Goal: Book appointment/travel/reservation

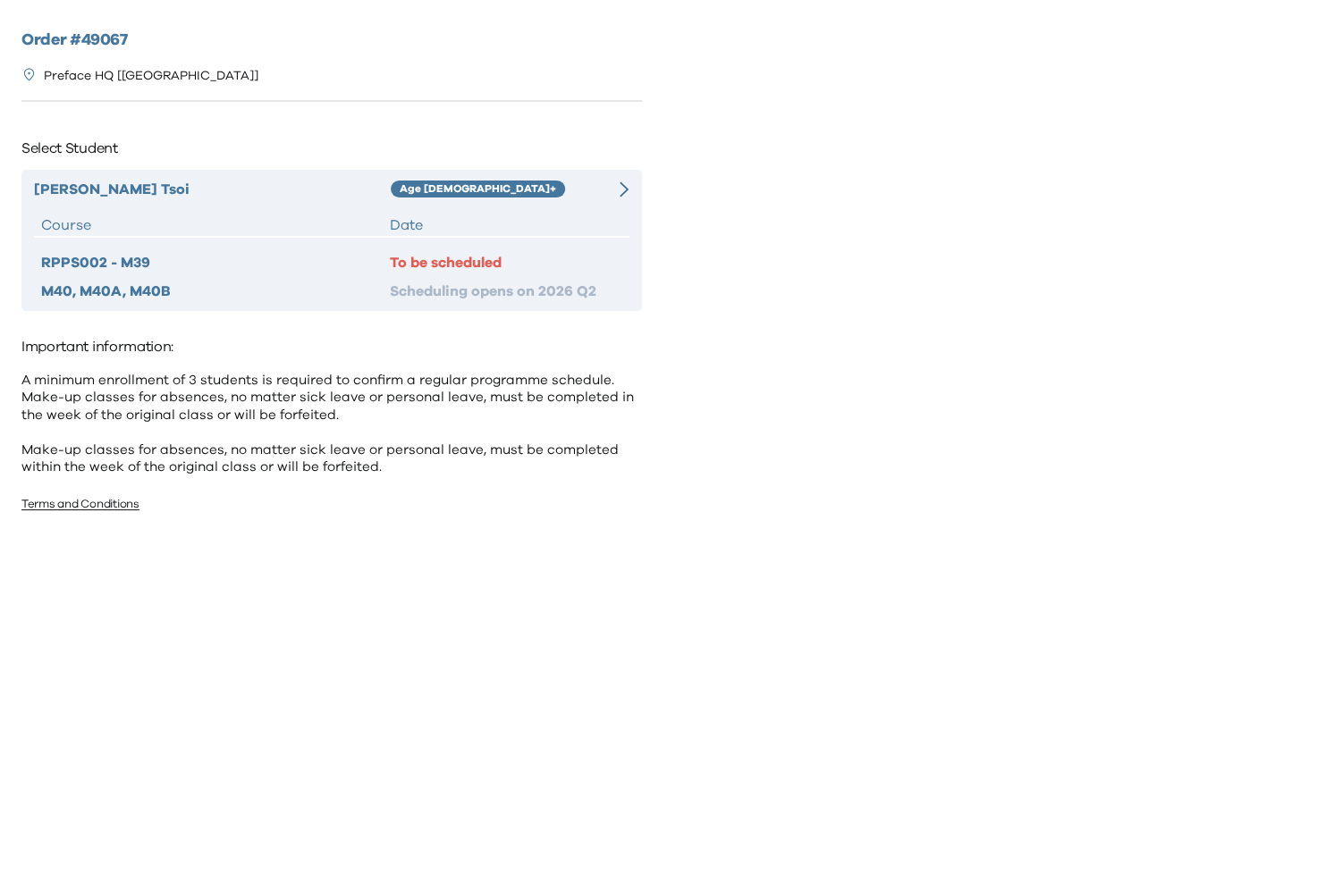
click at [622, 181] on icon at bounding box center [624, 189] width 9 height 16
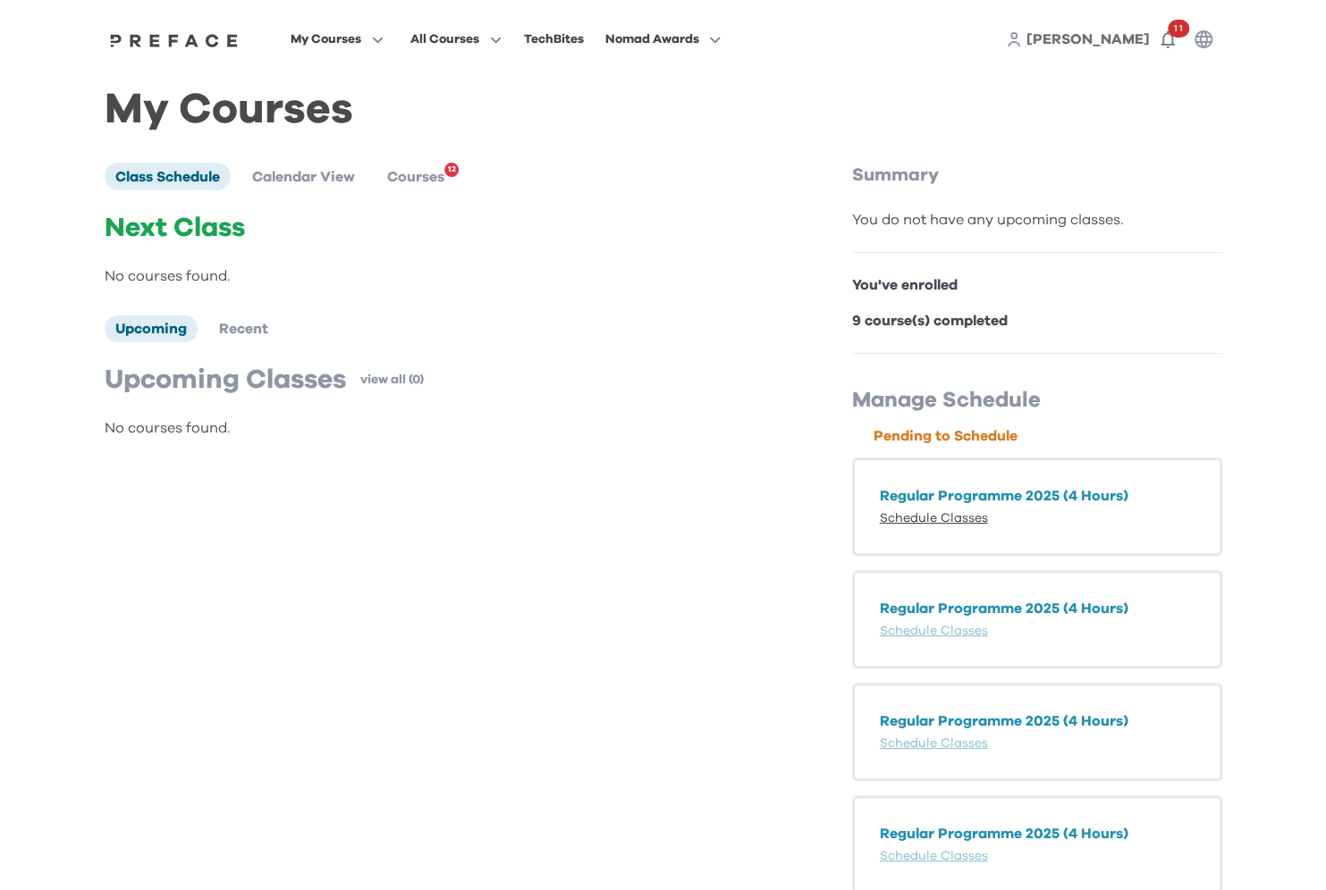
click at [961, 516] on link "Schedule Classes" at bounding box center [934, 518] width 108 height 13
click at [409, 165] on li "Courses 12" at bounding box center [415, 176] width 79 height 27
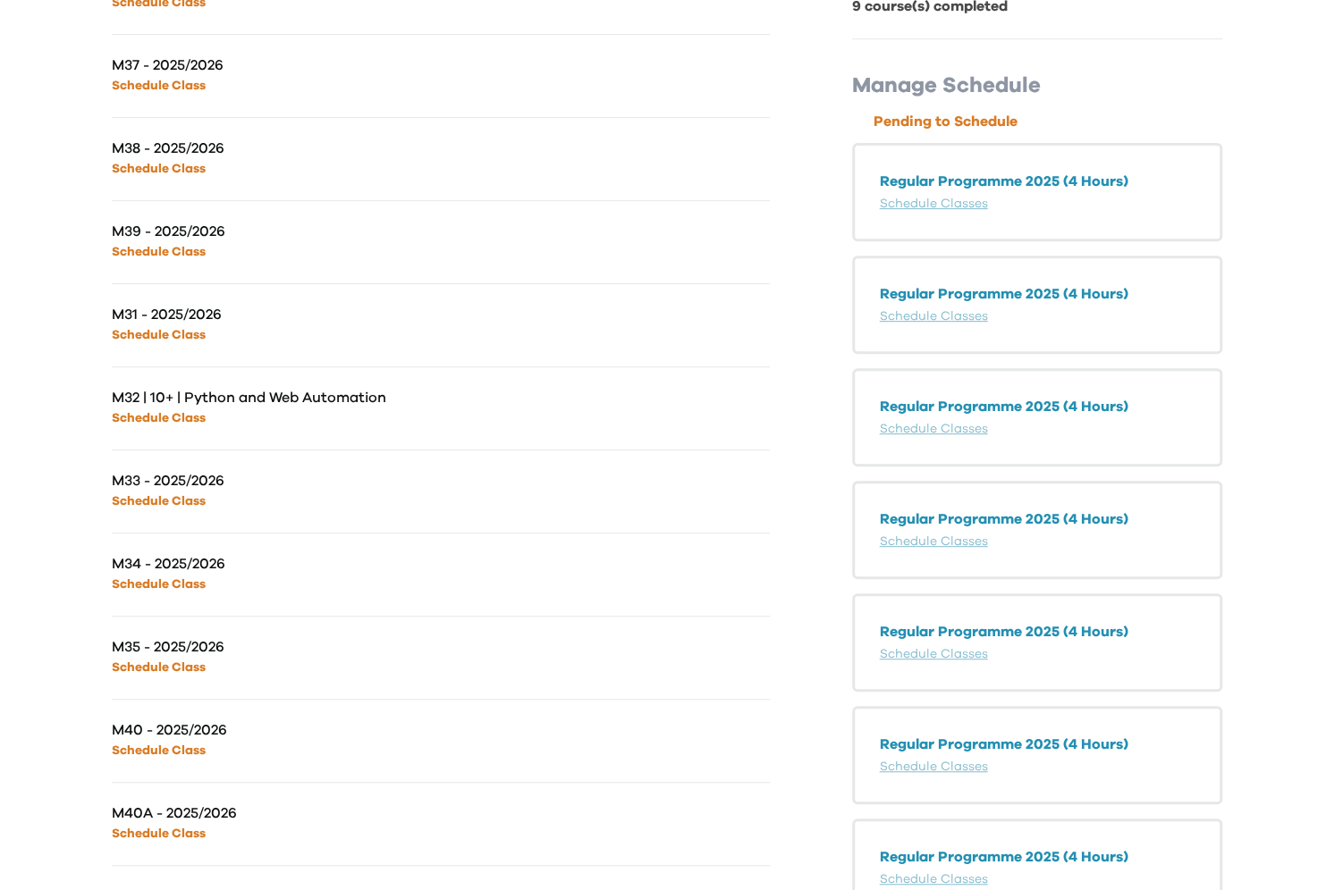
scroll to position [279, 0]
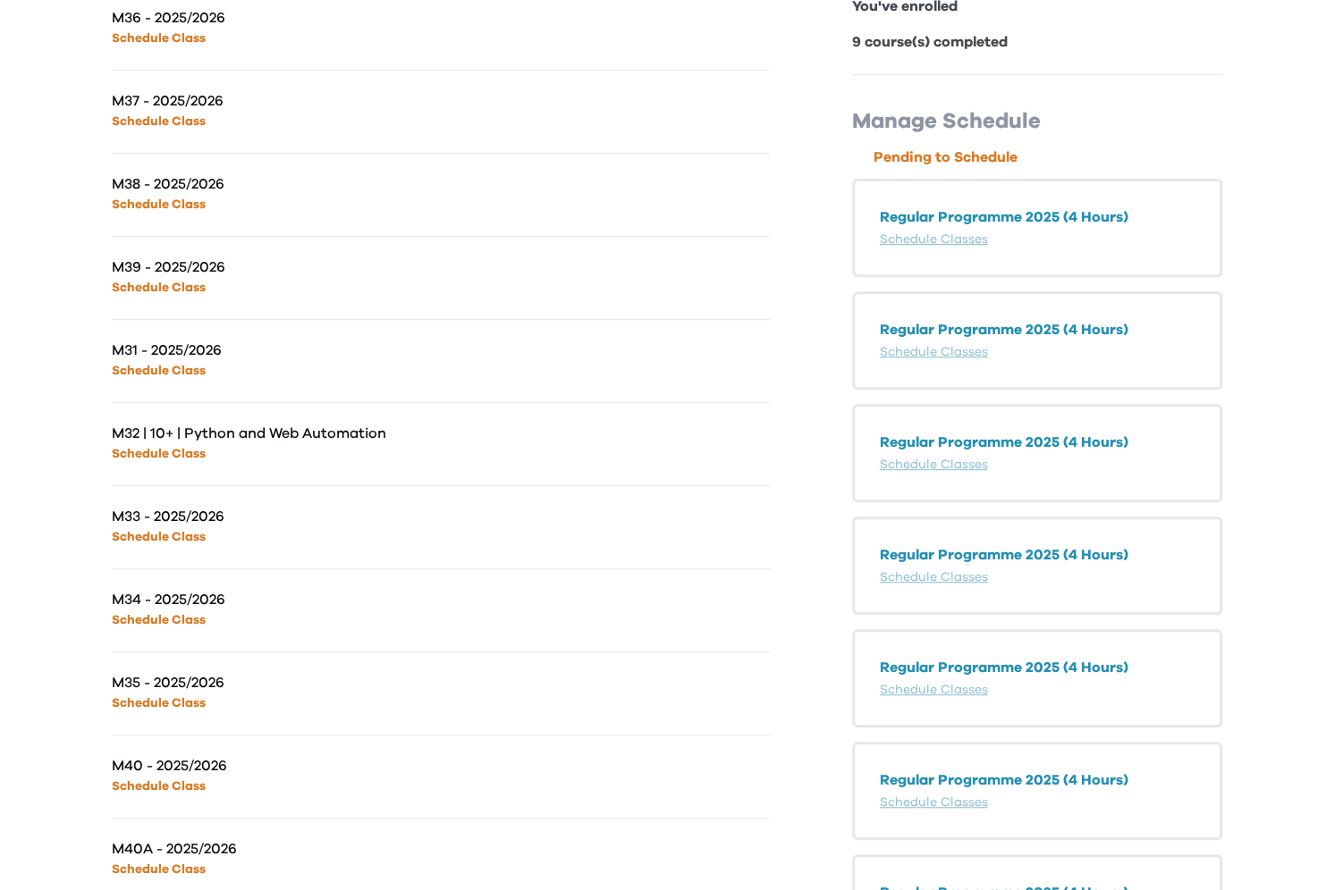
click at [151, 352] on p "M31 - 2025/2026" at bounding box center [276, 351] width 329 height 18
click at [153, 368] on link "Schedule Class" at bounding box center [159, 371] width 94 height 13
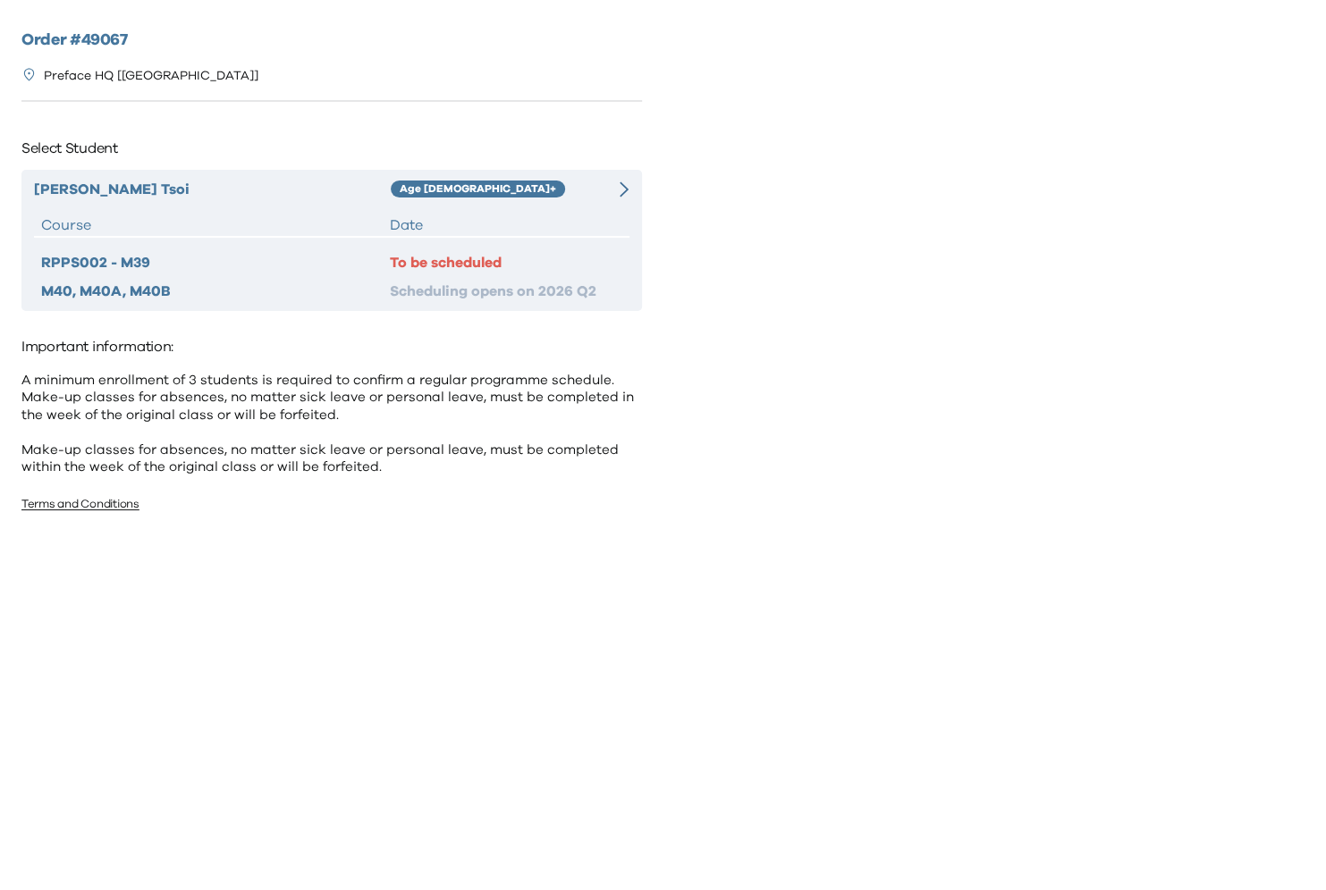
click at [628, 188] on icon at bounding box center [624, 189] width 9 height 16
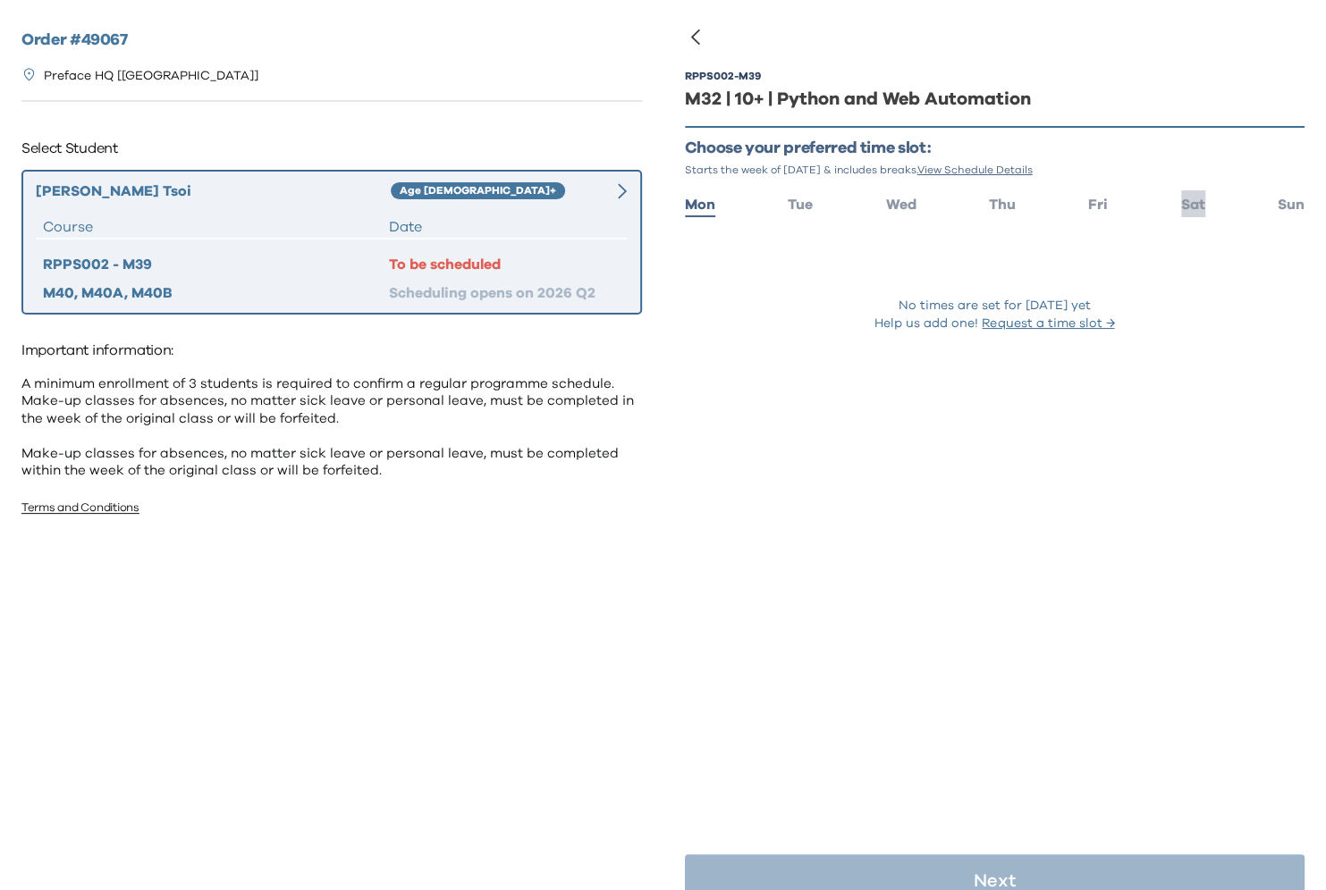
click at [1198, 208] on span "Sat" at bounding box center [1193, 205] width 24 height 14
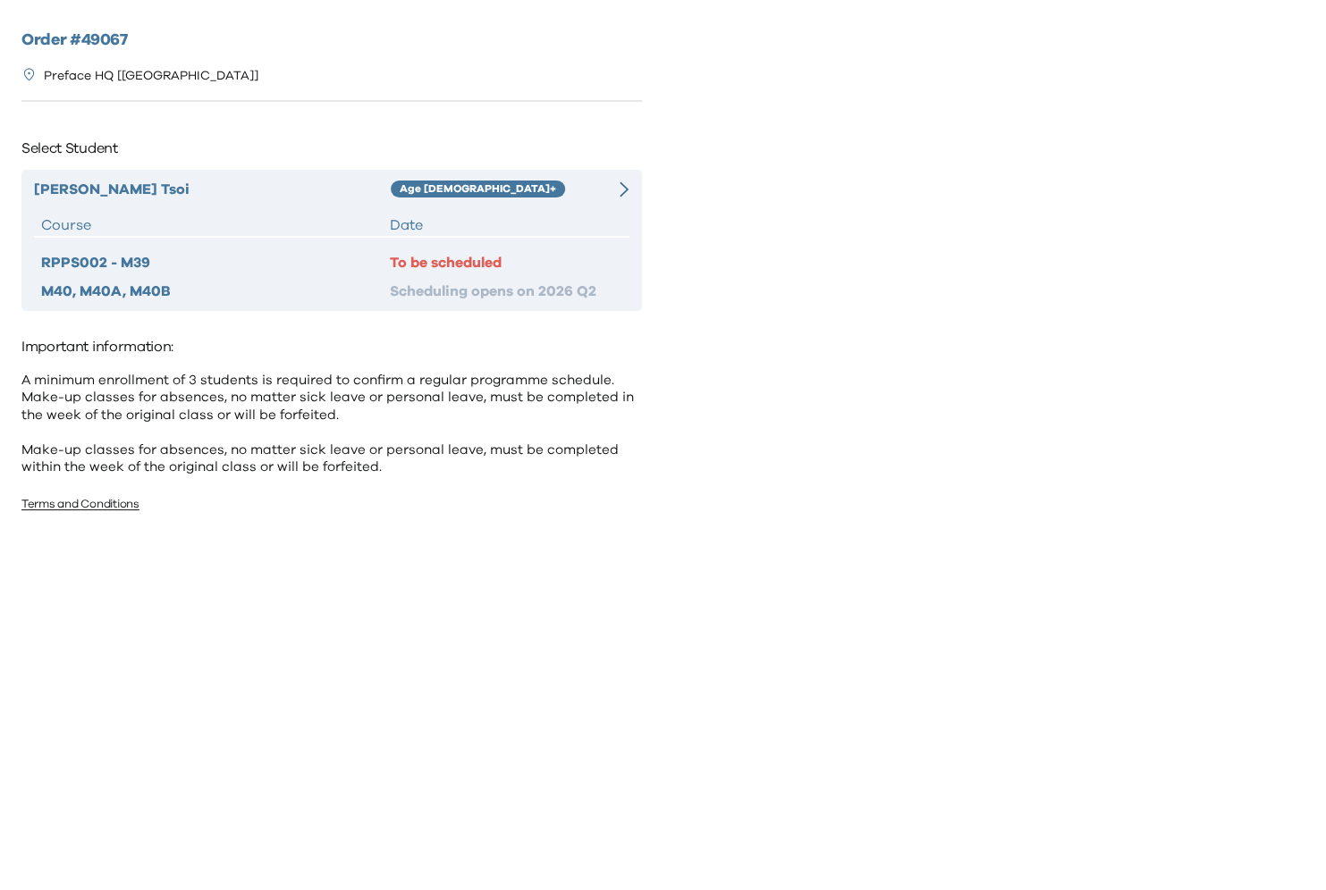
click at [630, 189] on div "Heinz Tsoi Age 10+ Course Date RPPS002 - M39 To be scheduled M40, M40A, M40B Sc…" at bounding box center [331, 240] width 620 height 141
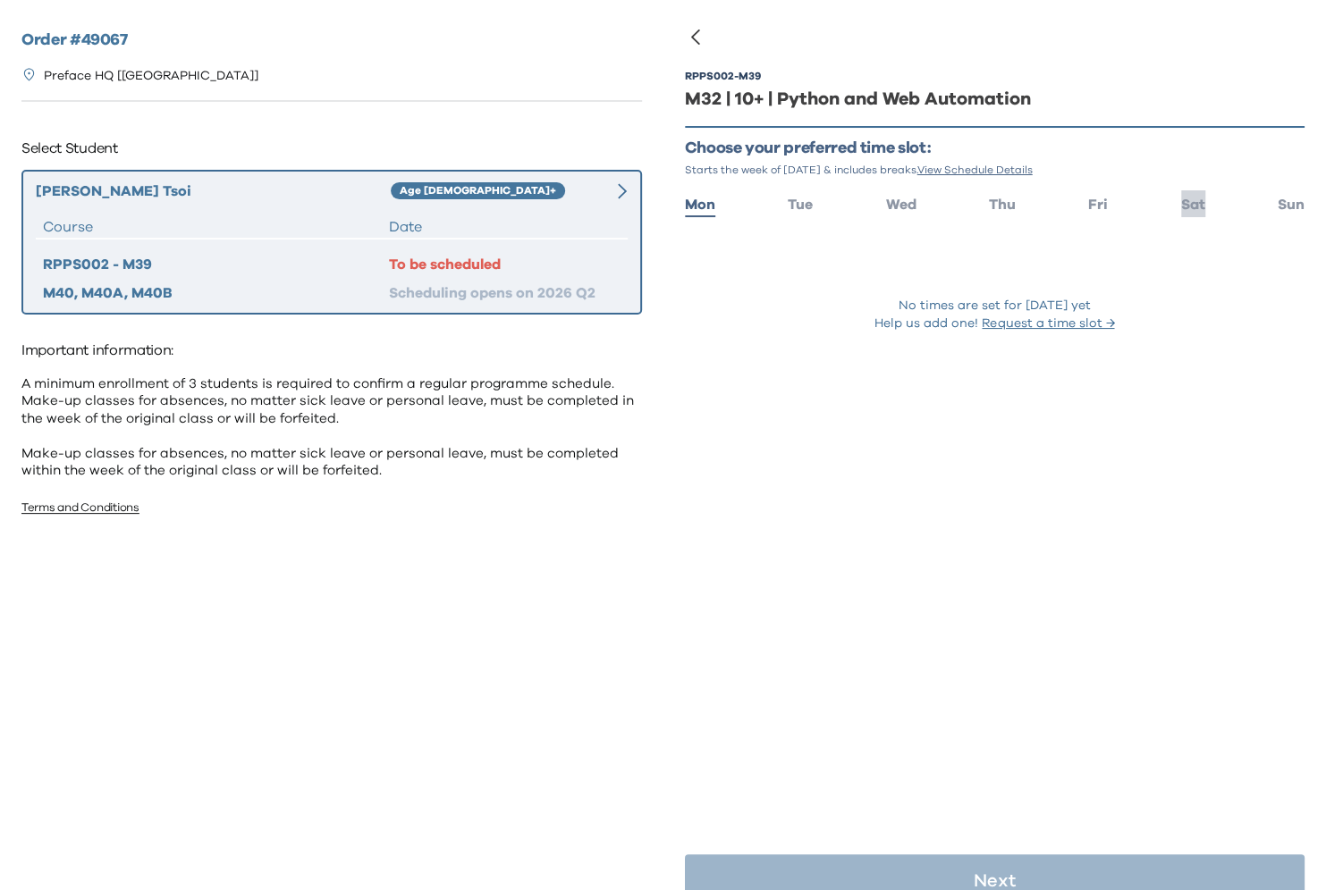
click at [1197, 201] on span "Sat" at bounding box center [1193, 205] width 24 height 14
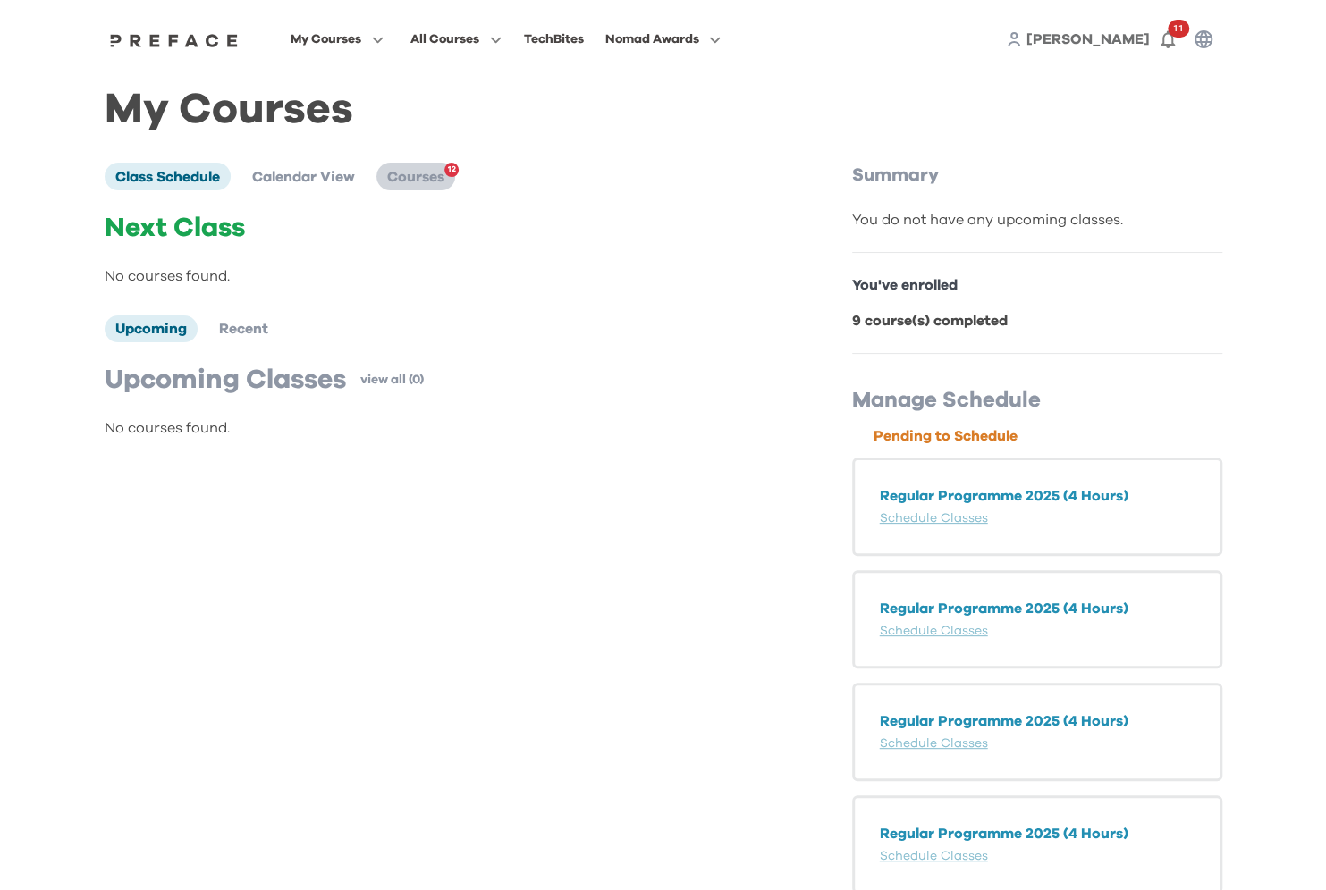
click at [399, 174] on span "Courses" at bounding box center [415, 177] width 57 height 14
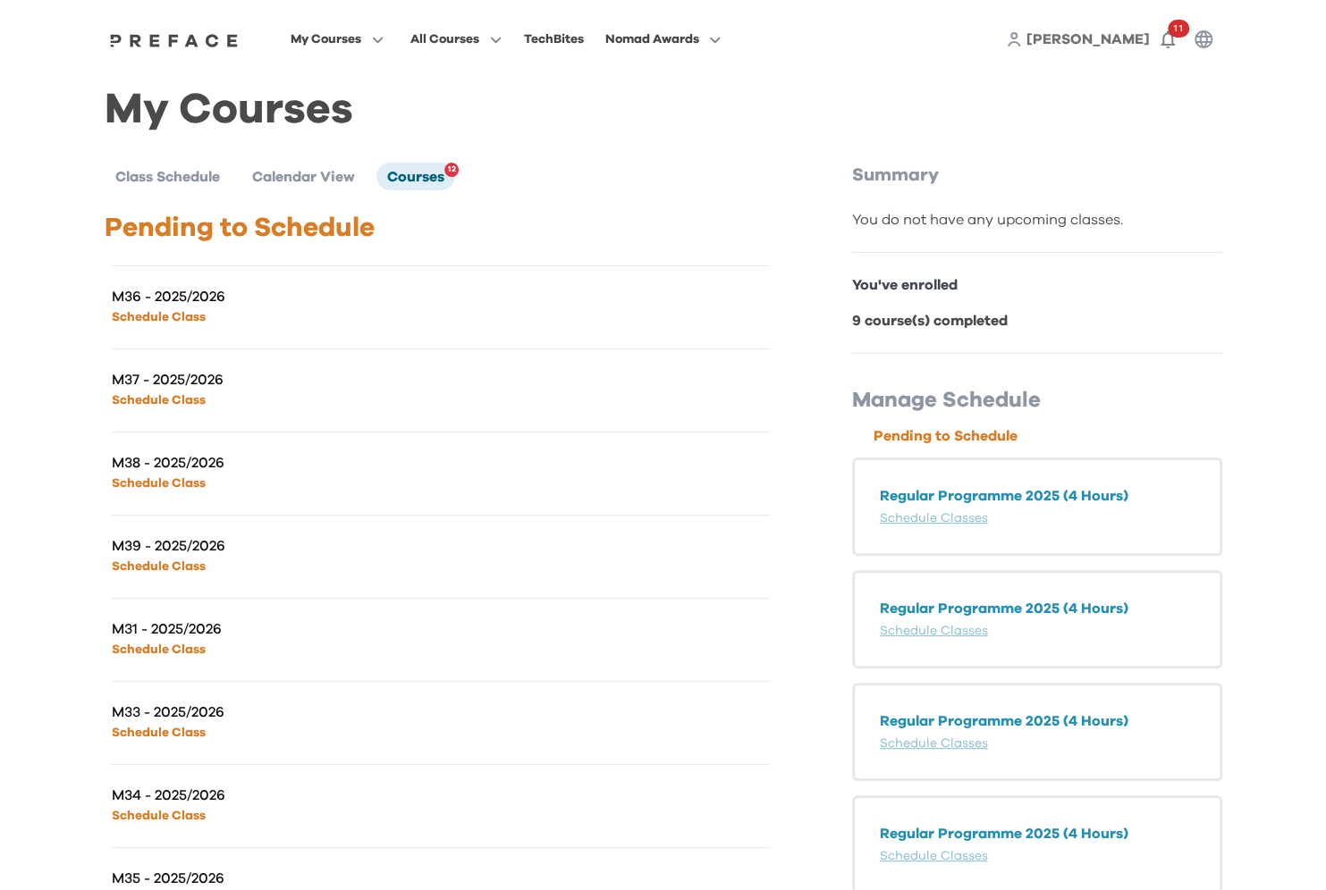
click at [190, 654] on p "Schedule Class" at bounding box center [276, 648] width 329 height 21
click at [190, 652] on link "Schedule Class" at bounding box center [159, 650] width 94 height 13
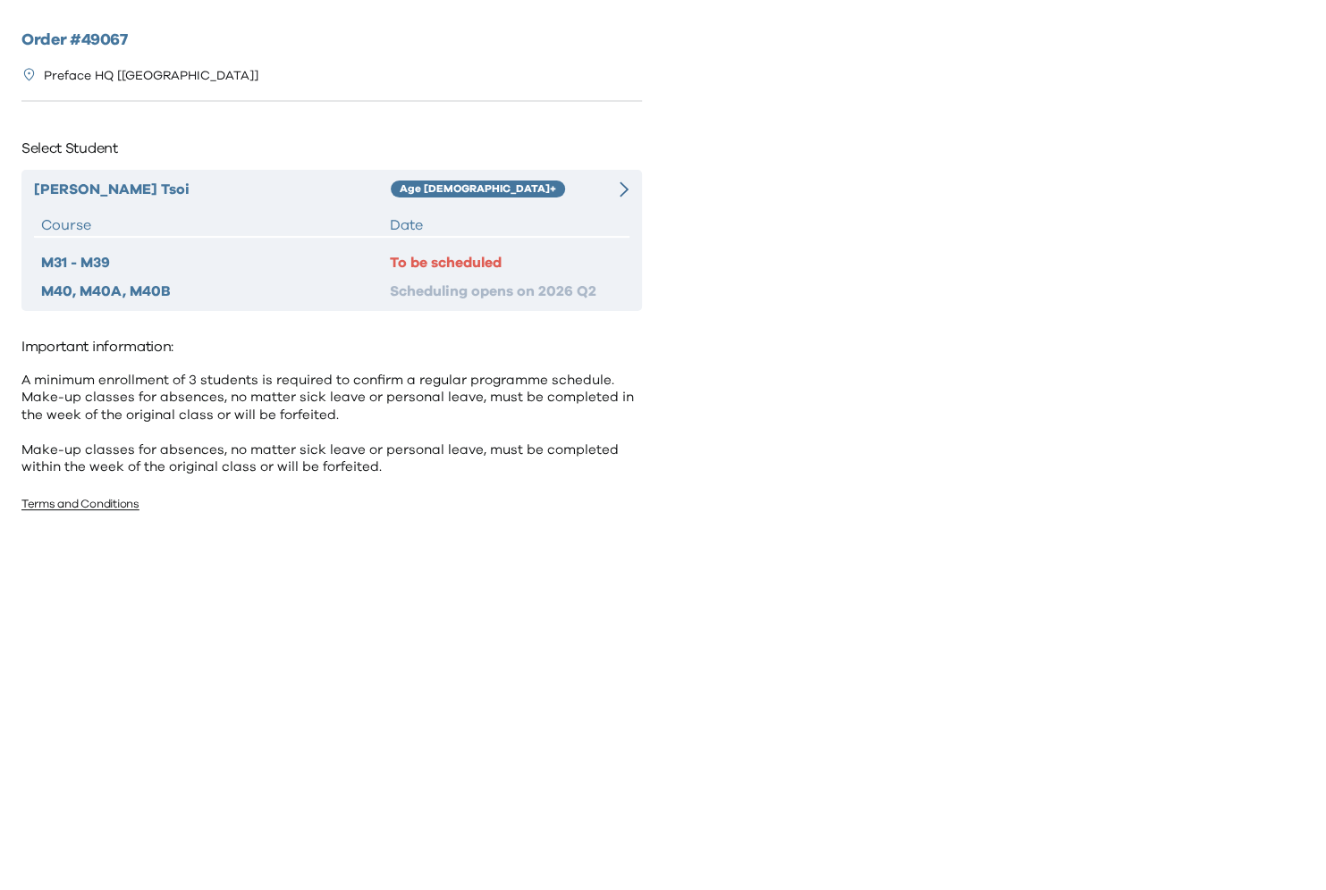
click at [623, 194] on icon at bounding box center [624, 189] width 9 height 16
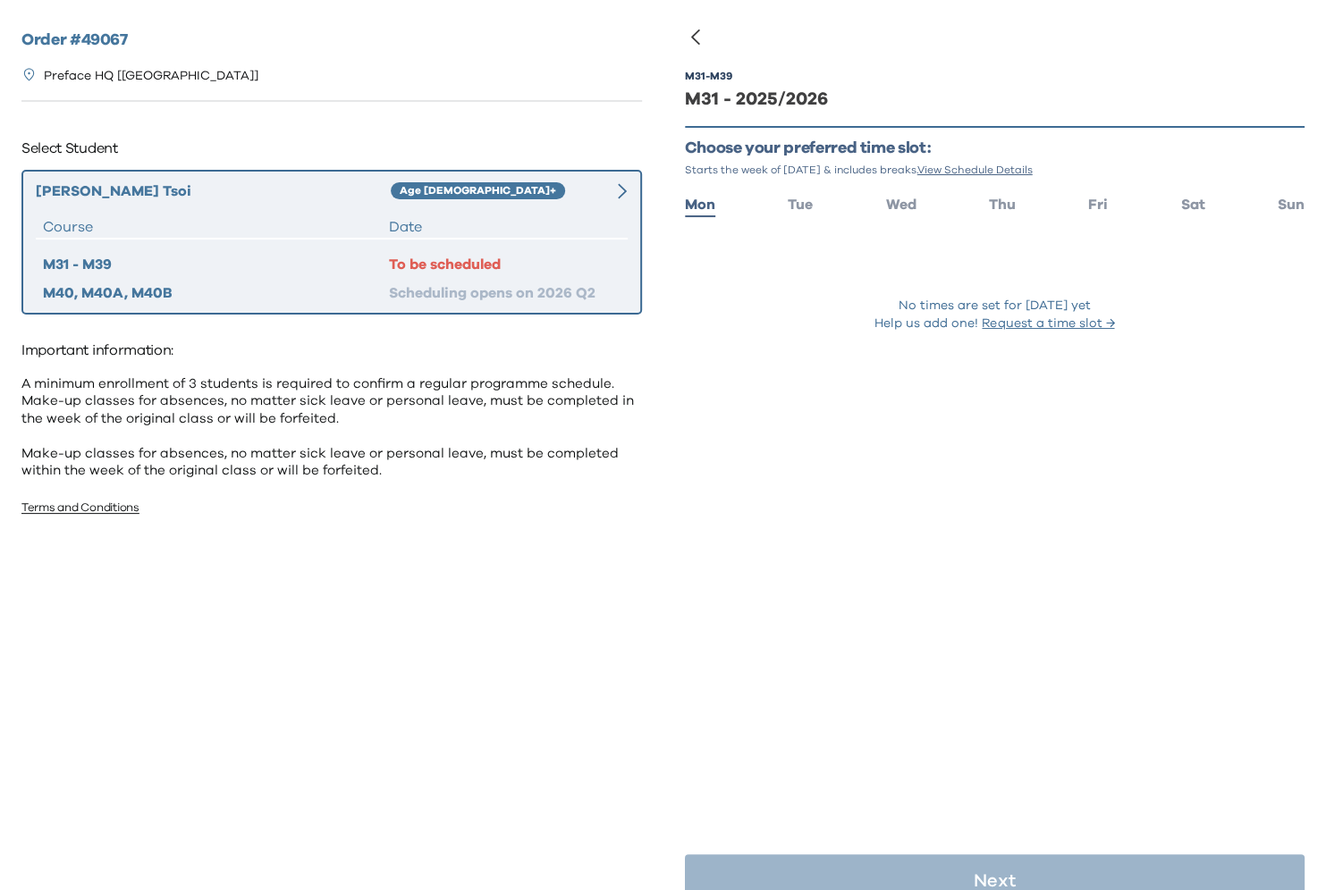
click at [1178, 199] on ul "Mon Tue Wed Thu Fri Sat Sun" at bounding box center [995, 203] width 620 height 26
click at [1194, 204] on span "Sat" at bounding box center [1193, 205] width 24 height 14
click at [1192, 204] on span "Sat" at bounding box center [1193, 205] width 24 height 14
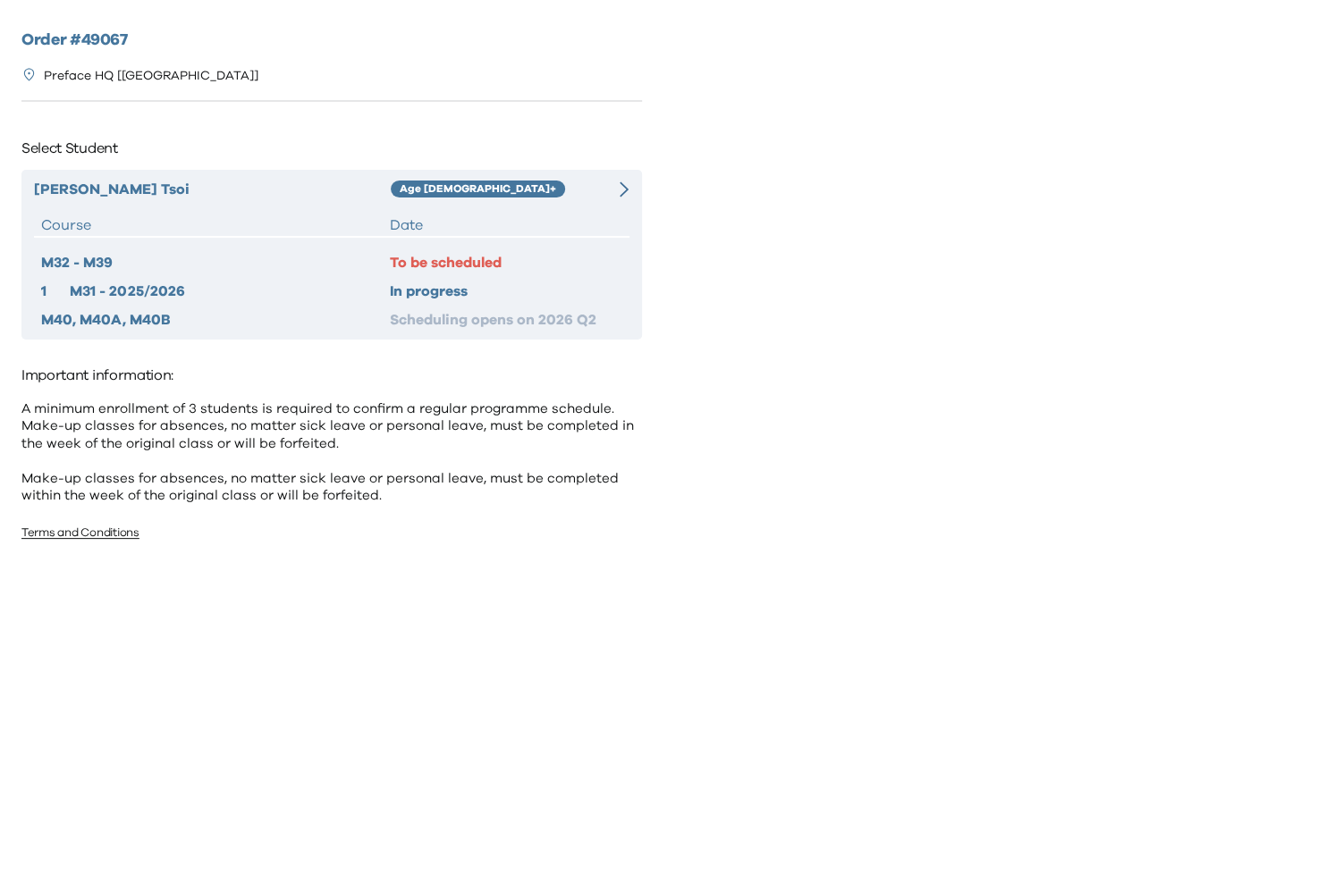
click at [614, 190] on div at bounding box center [614, 189] width 30 height 21
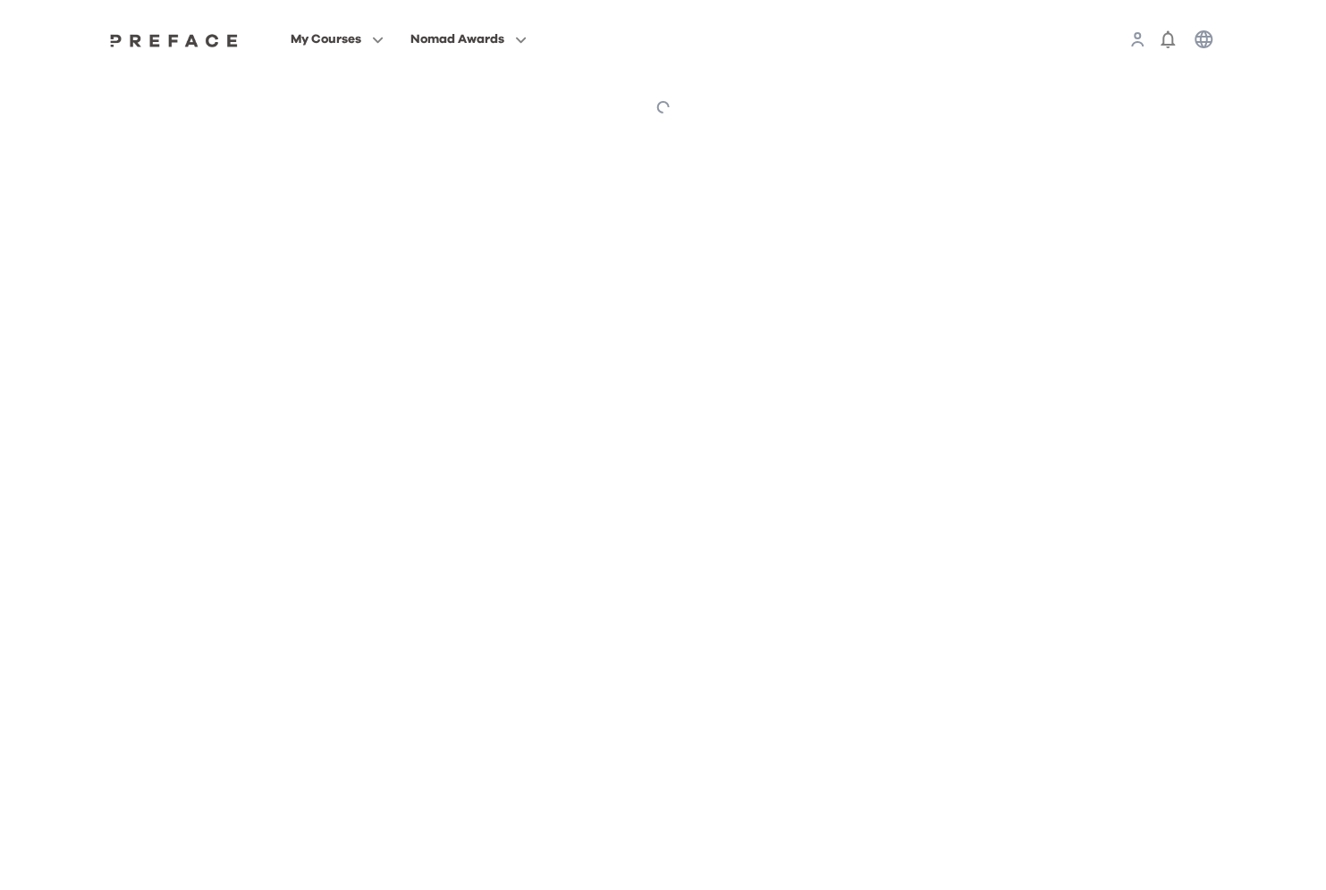
click at [1109, 138] on html "My Courses Nomad Awards Preface My Courses My Courses Notes Learning Progress N…" at bounding box center [663, 69] width 1326 height 138
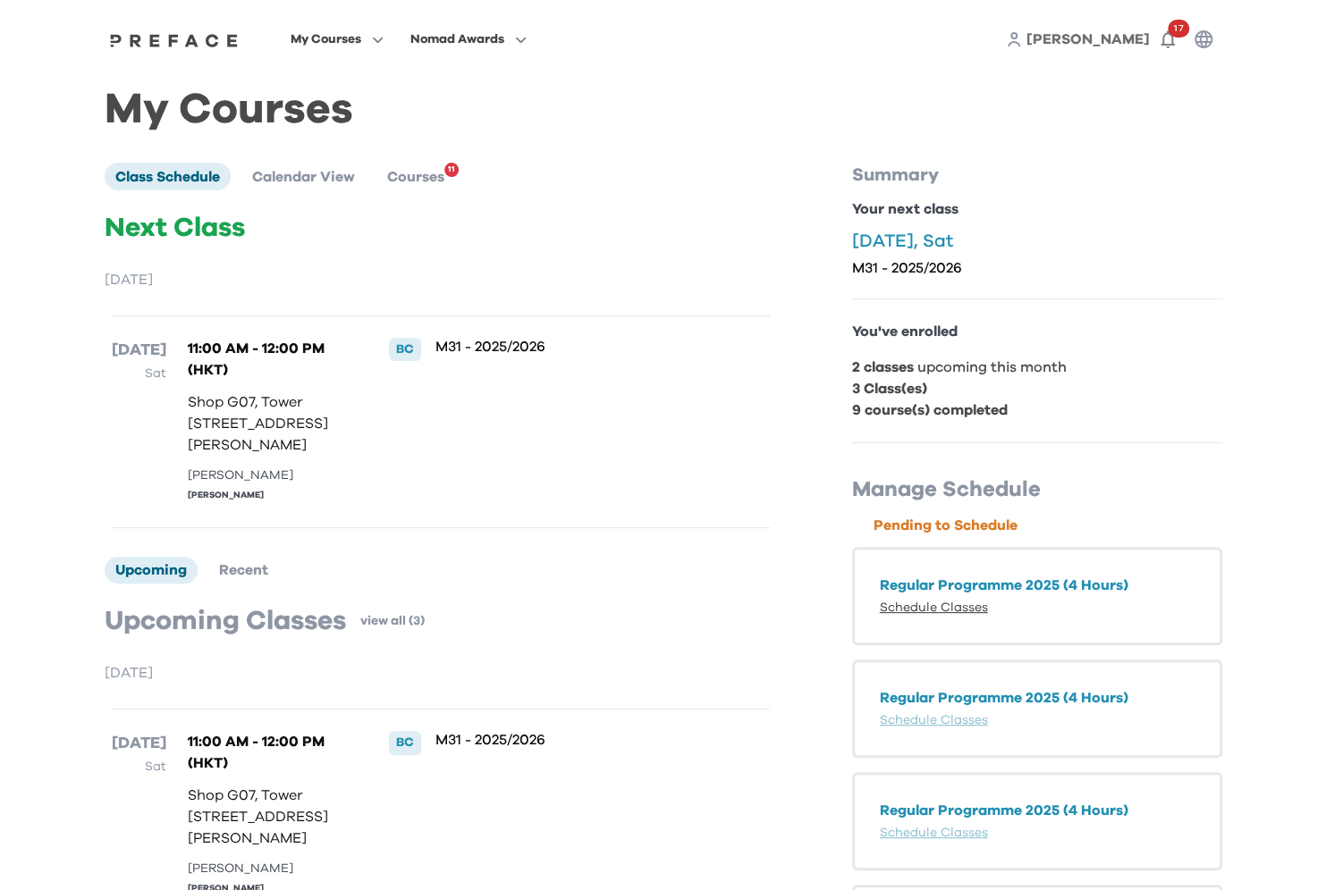
click at [919, 602] on link "Schedule Classes" at bounding box center [934, 608] width 108 height 13
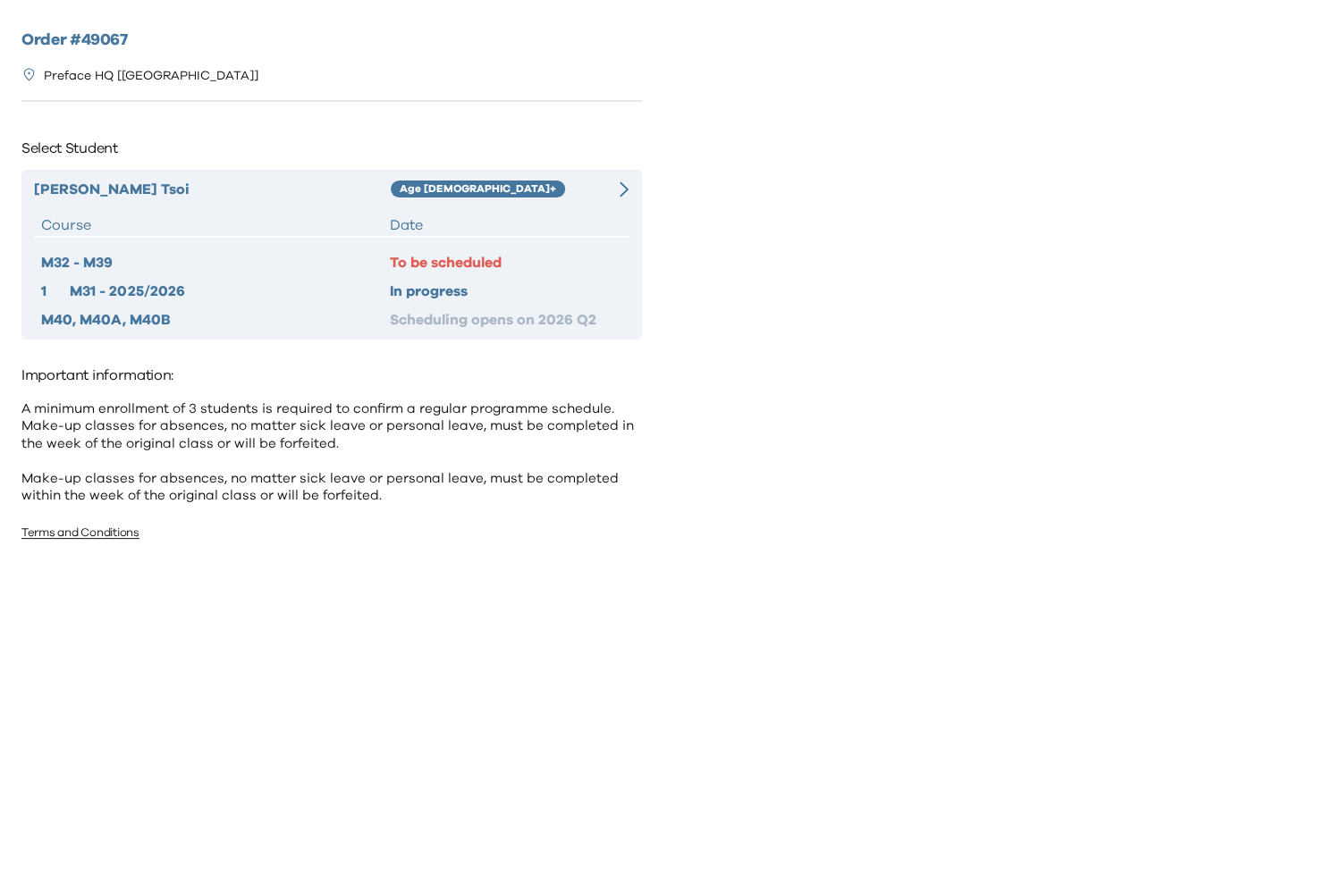
click at [627, 190] on icon at bounding box center [624, 189] width 9 height 16
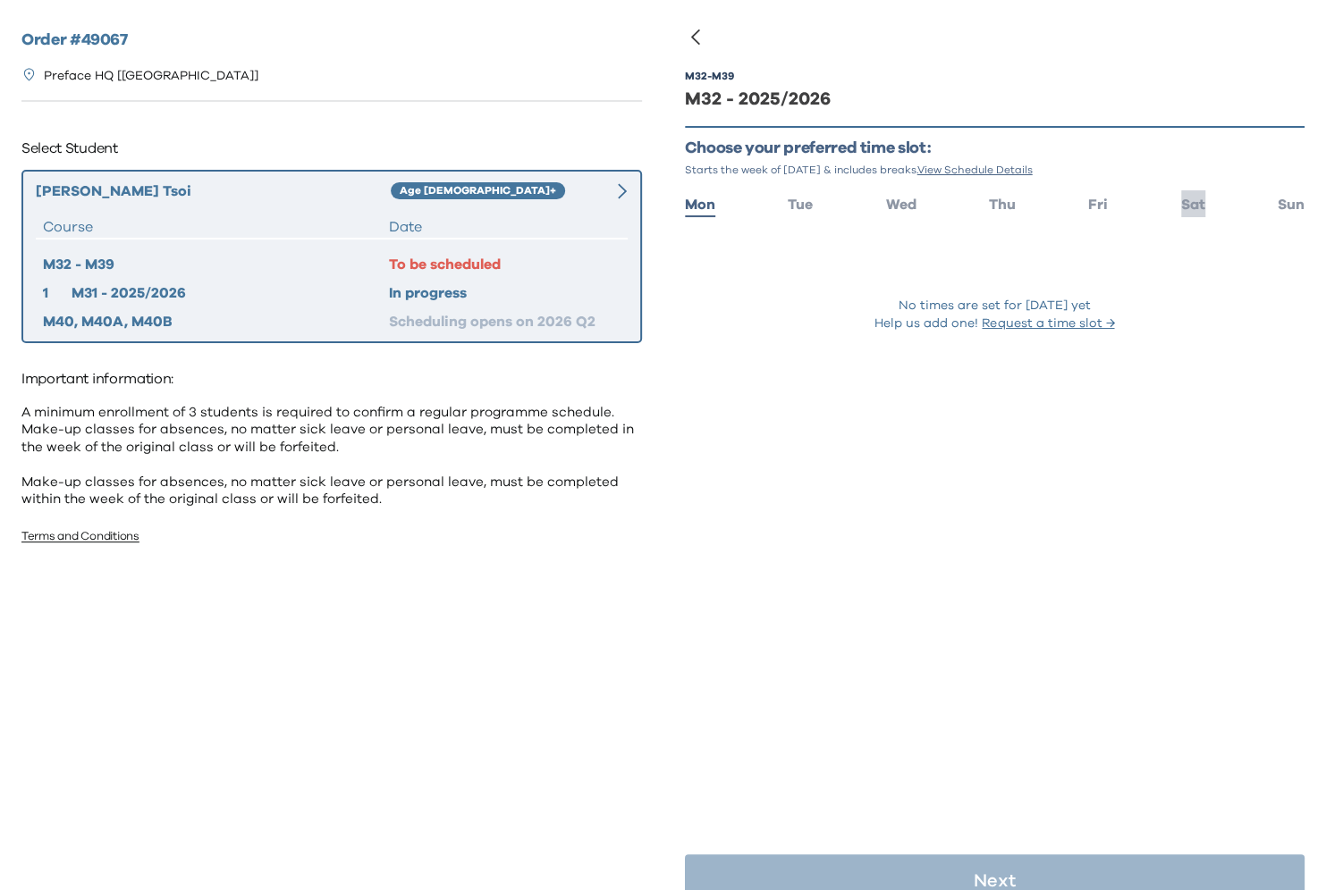
click at [1182, 206] on span "Sat" at bounding box center [1193, 205] width 24 height 14
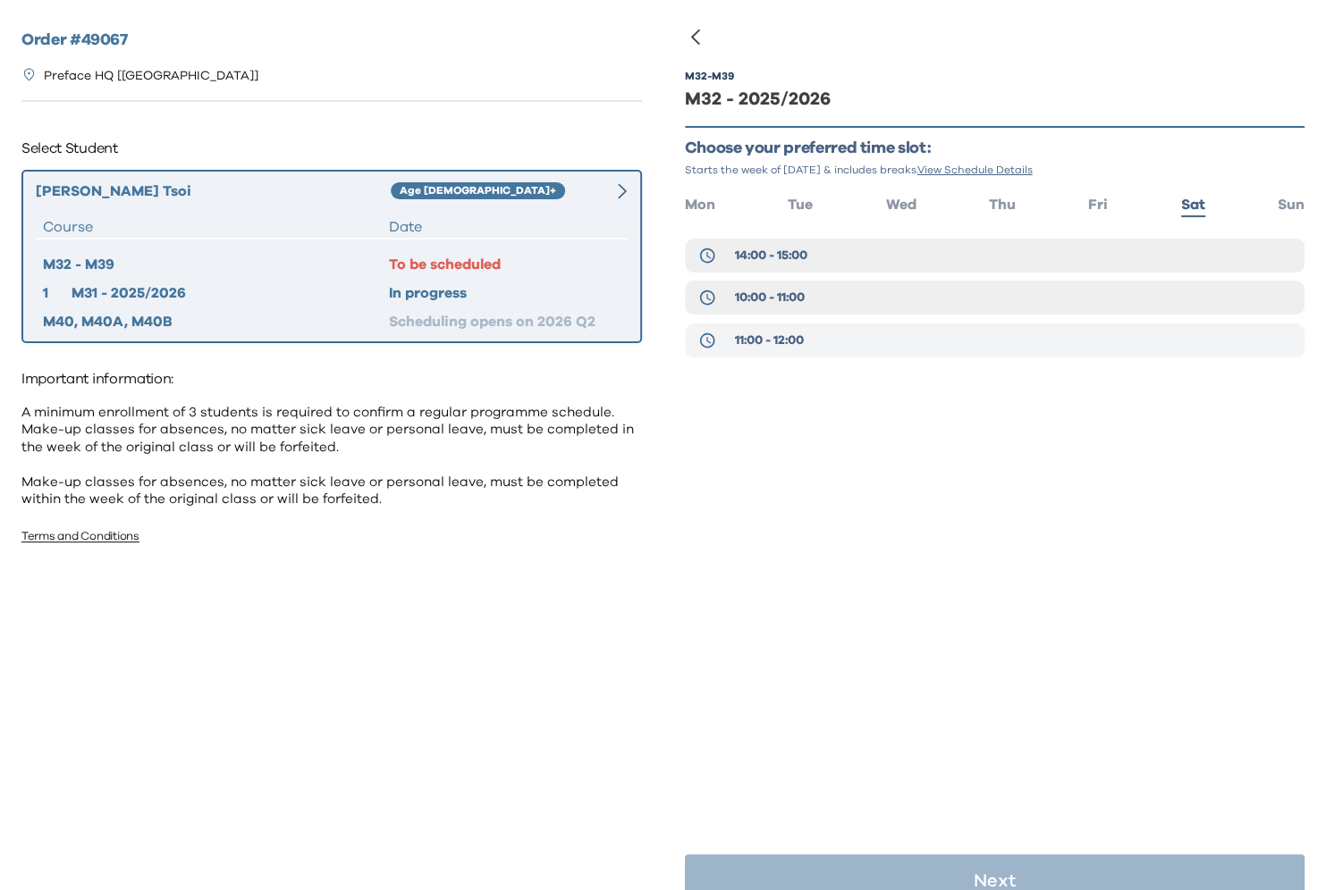
click at [754, 345] on span "11:00 - 12:00" at bounding box center [768, 341] width 69 height 18
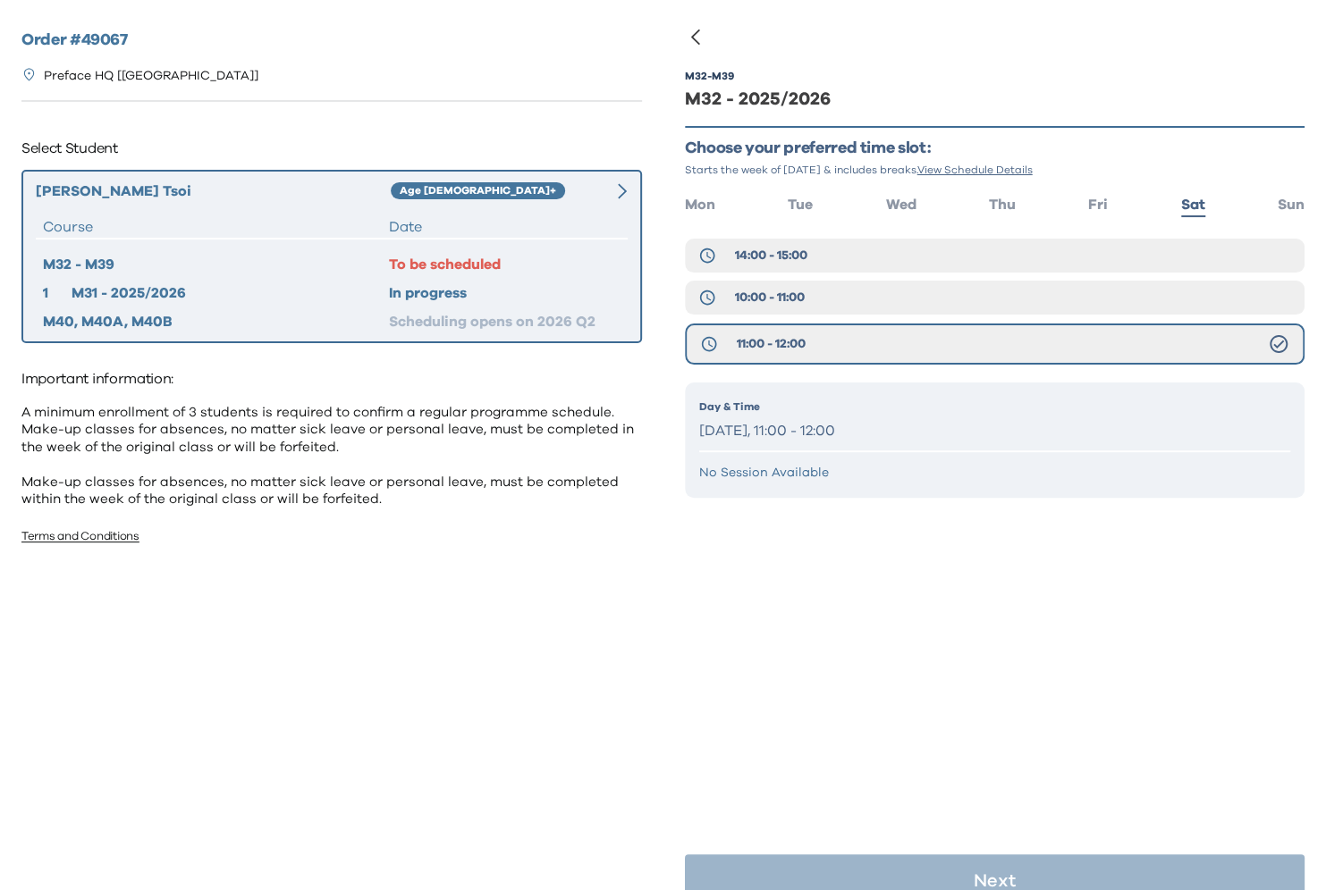
scroll to position [36, 0]
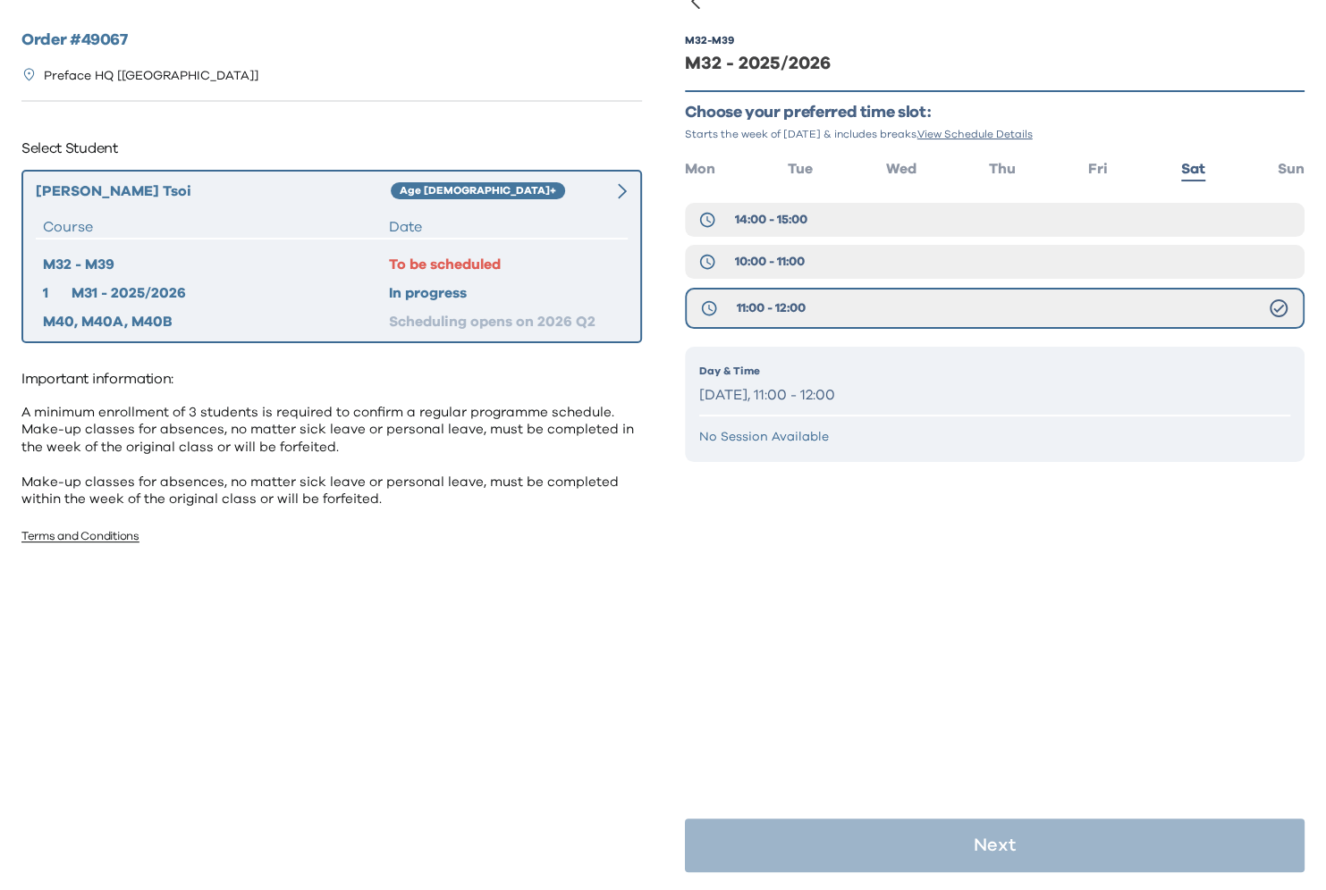
click at [899, 393] on p "[DATE], 11:00 - 12:00" at bounding box center [995, 396] width 592 height 26
click at [778, 394] on p "[DATE], 11:00 - 12:00" at bounding box center [995, 396] width 592 height 26
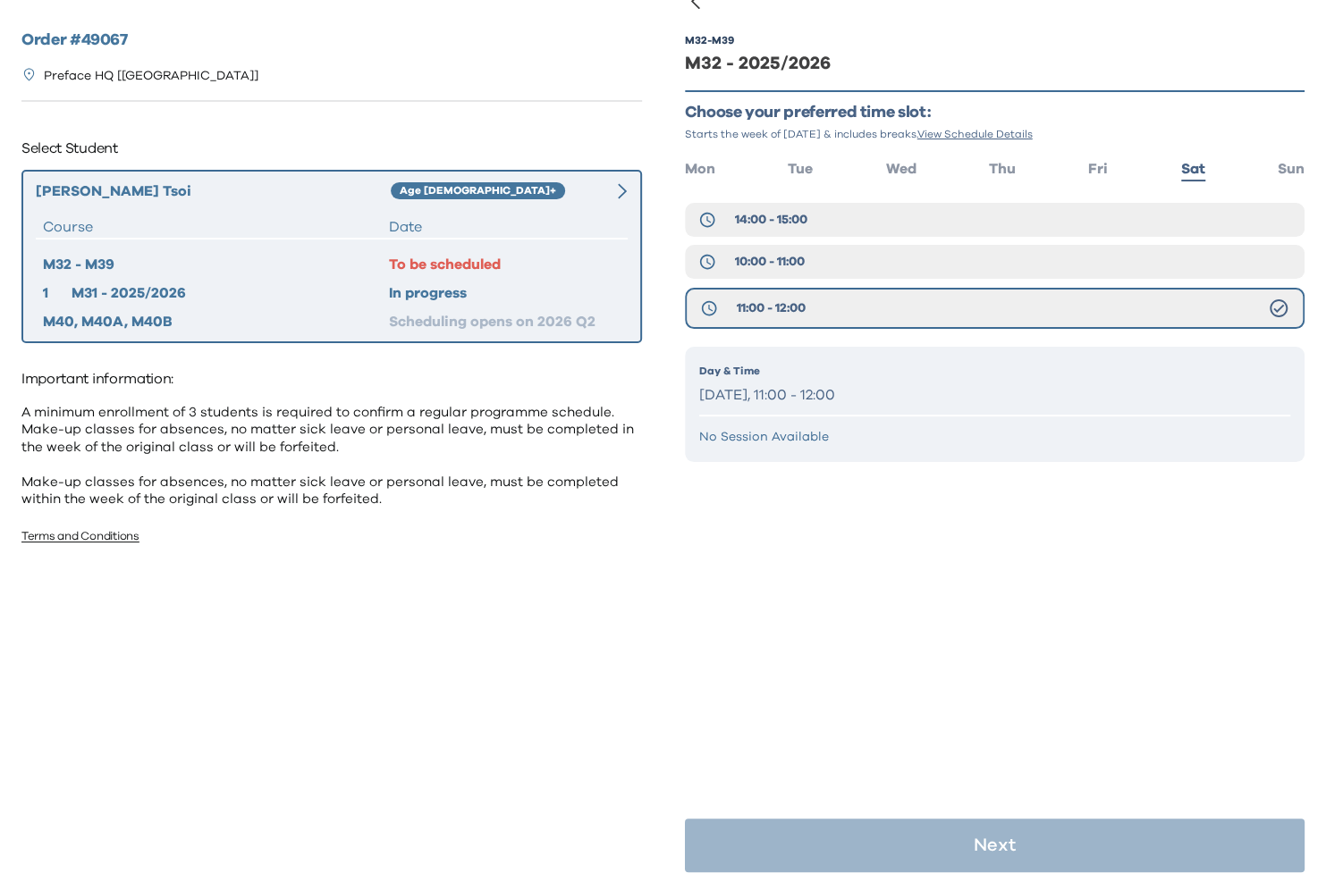
click at [844, 437] on p "No Session Available" at bounding box center [995, 437] width 592 height 18
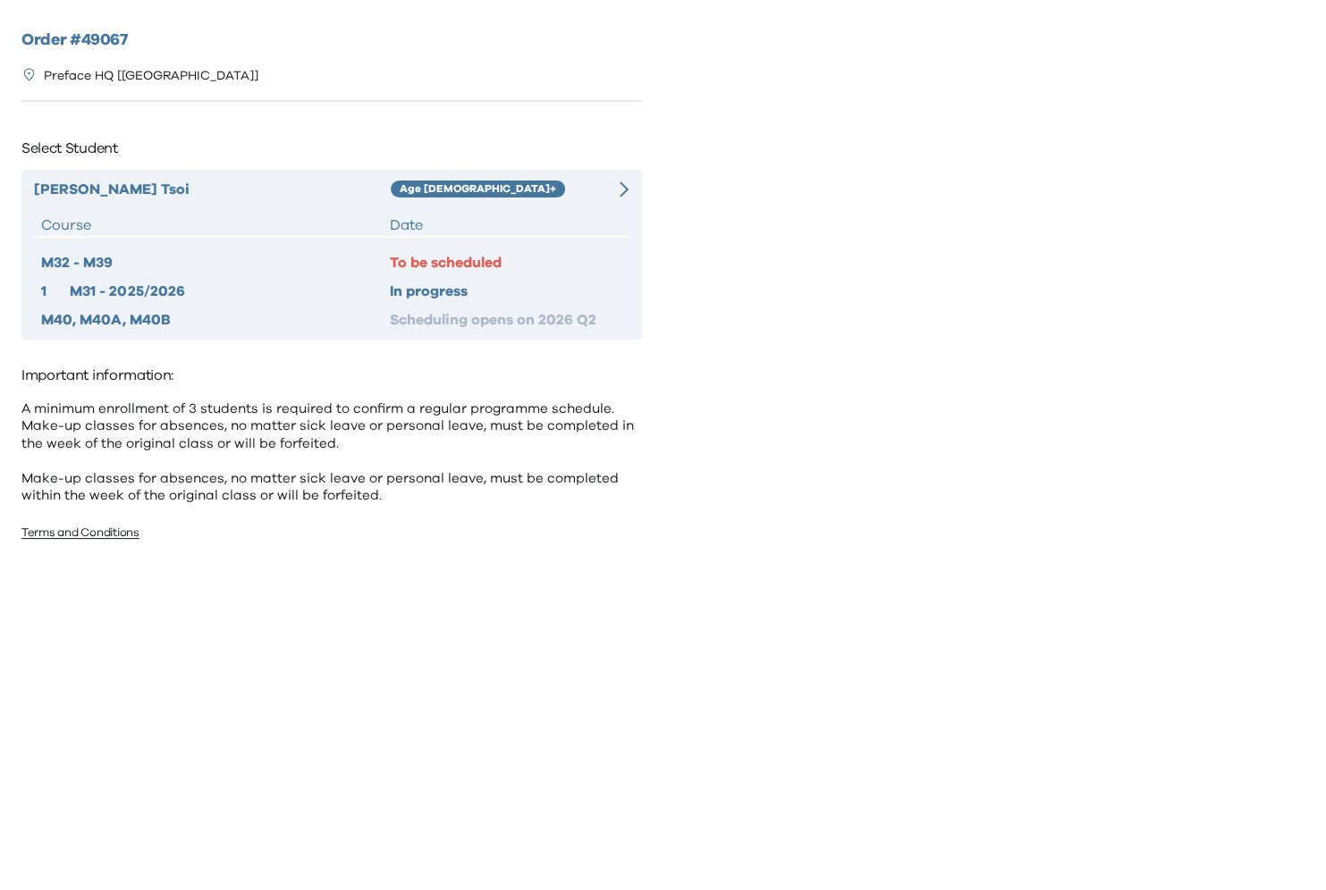
click at [628, 193] on icon at bounding box center [624, 189] width 9 height 16
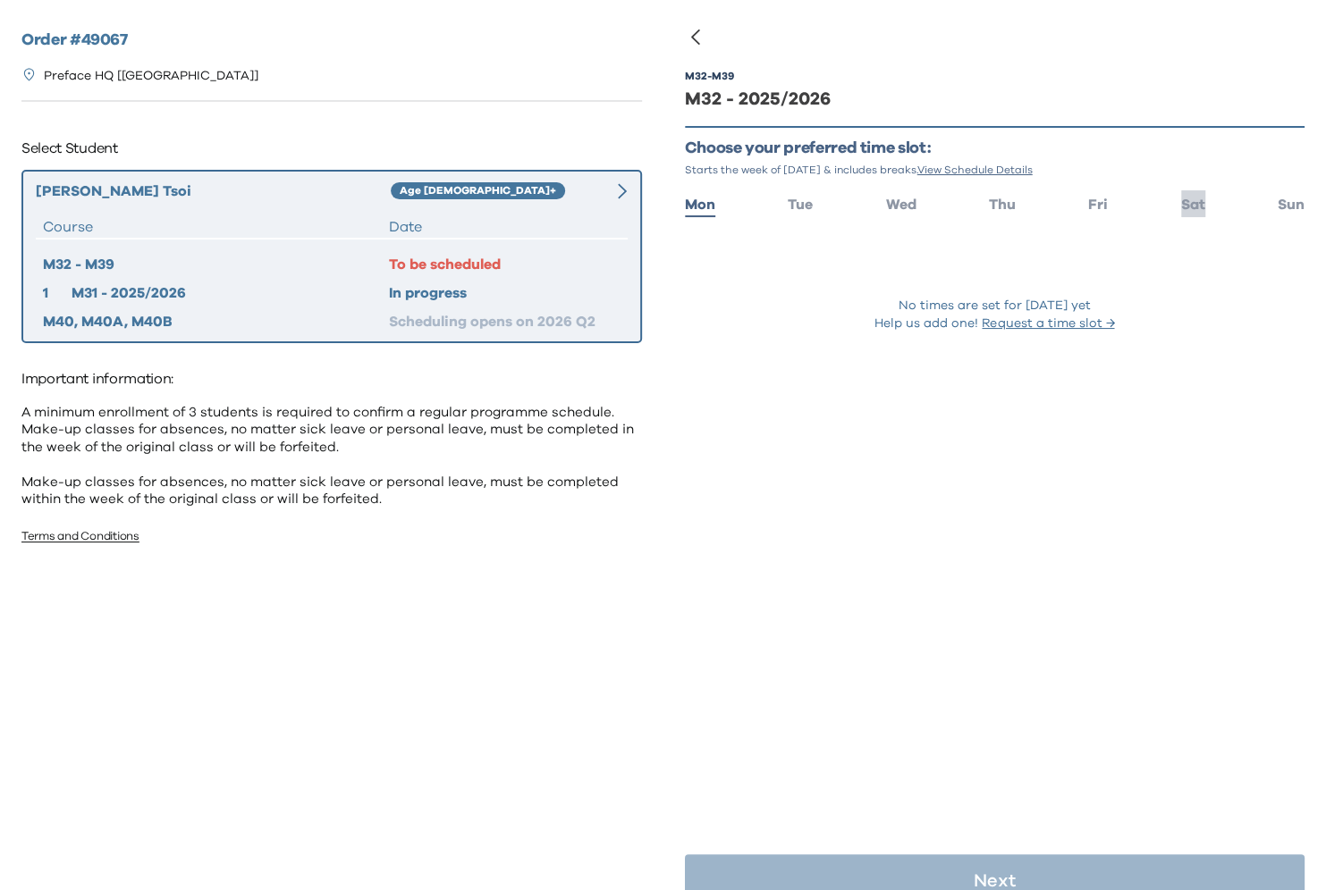
click at [1181, 199] on span "Sat" at bounding box center [1193, 205] width 24 height 14
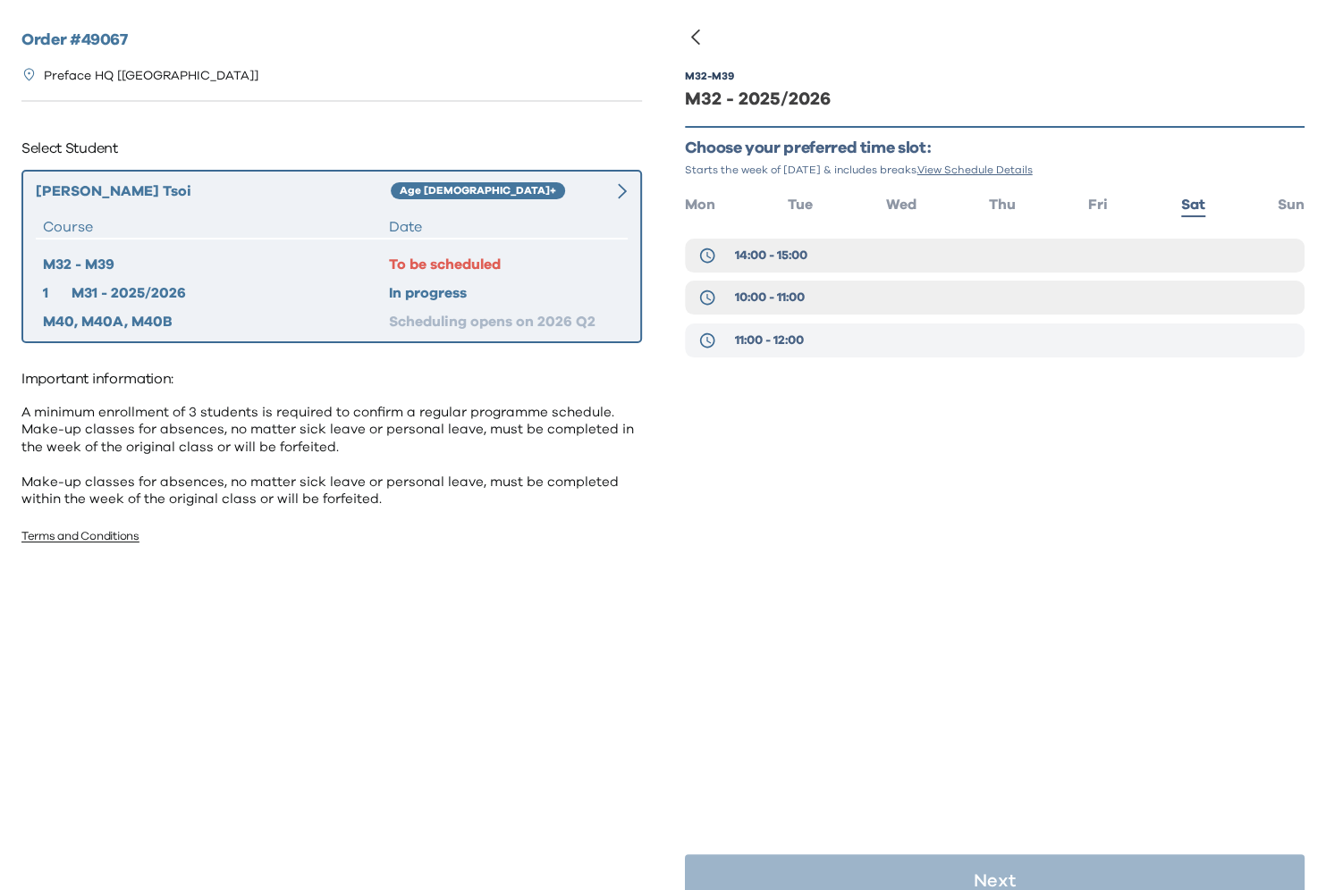
click at [770, 348] on span "11:00 - 12:00" at bounding box center [768, 341] width 69 height 18
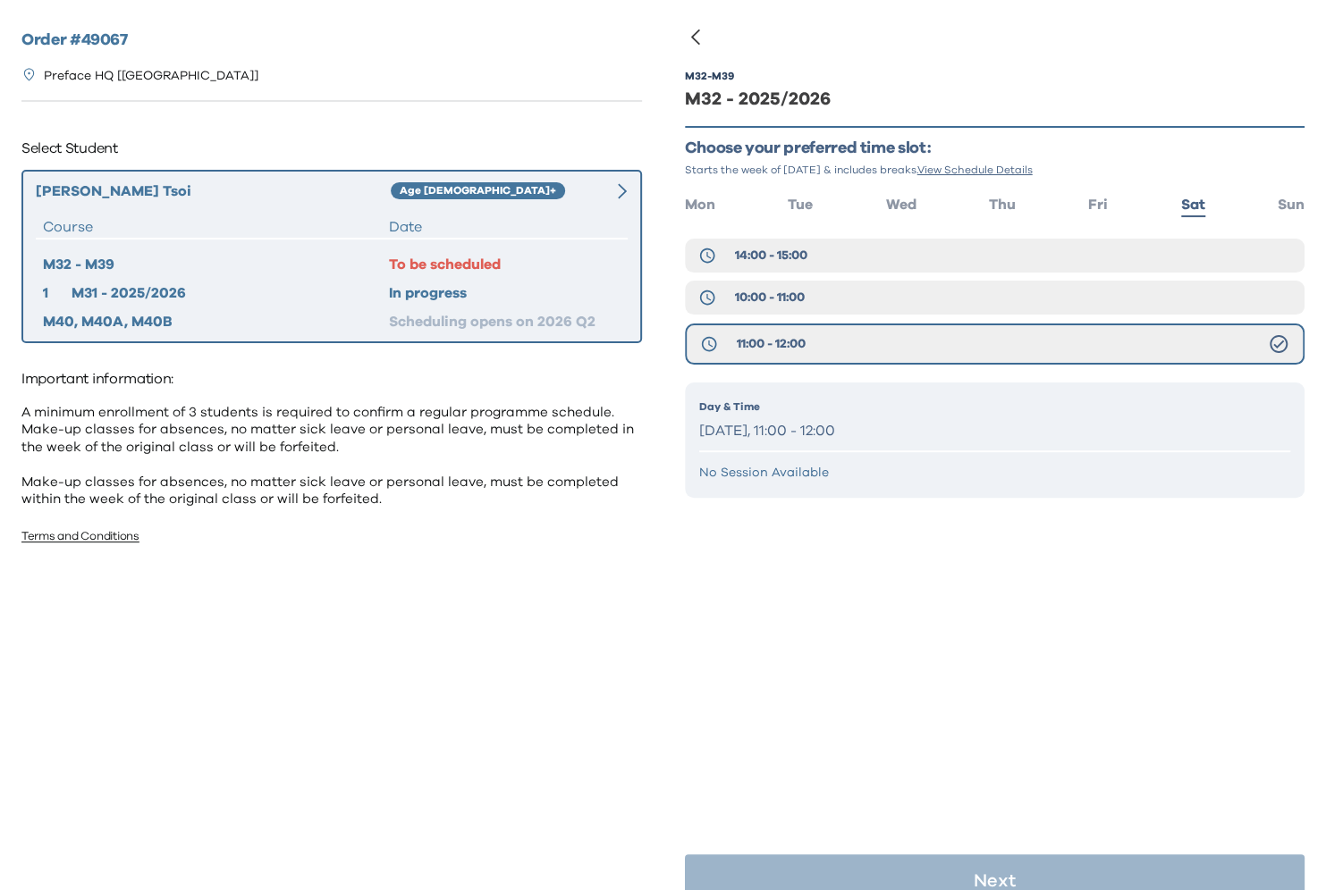
click at [802, 422] on p "Saturday, 11:00 - 12:00" at bounding box center [995, 431] width 592 height 26
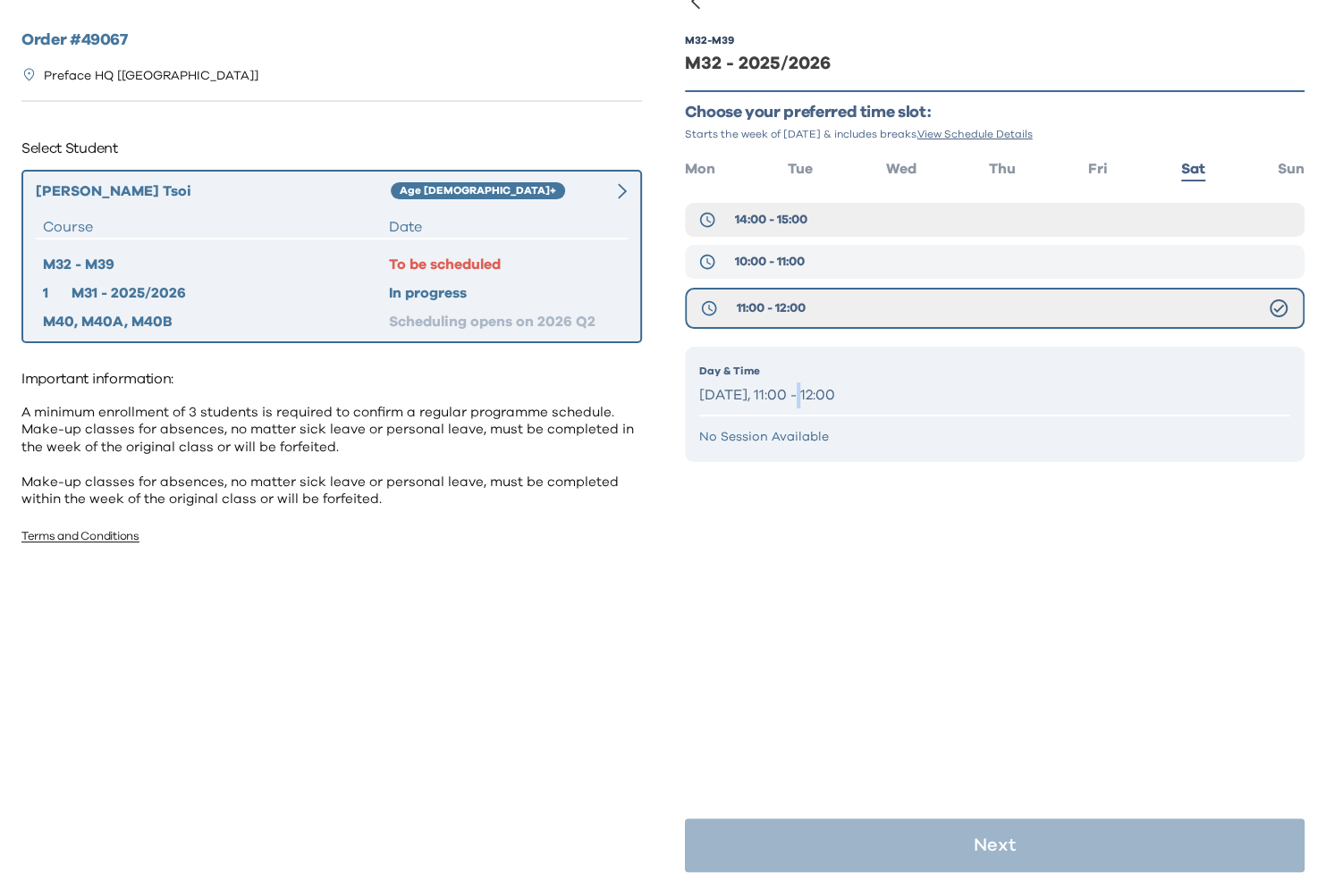
click at [790, 264] on span "10:00 - 11:00" at bounding box center [769, 262] width 70 height 18
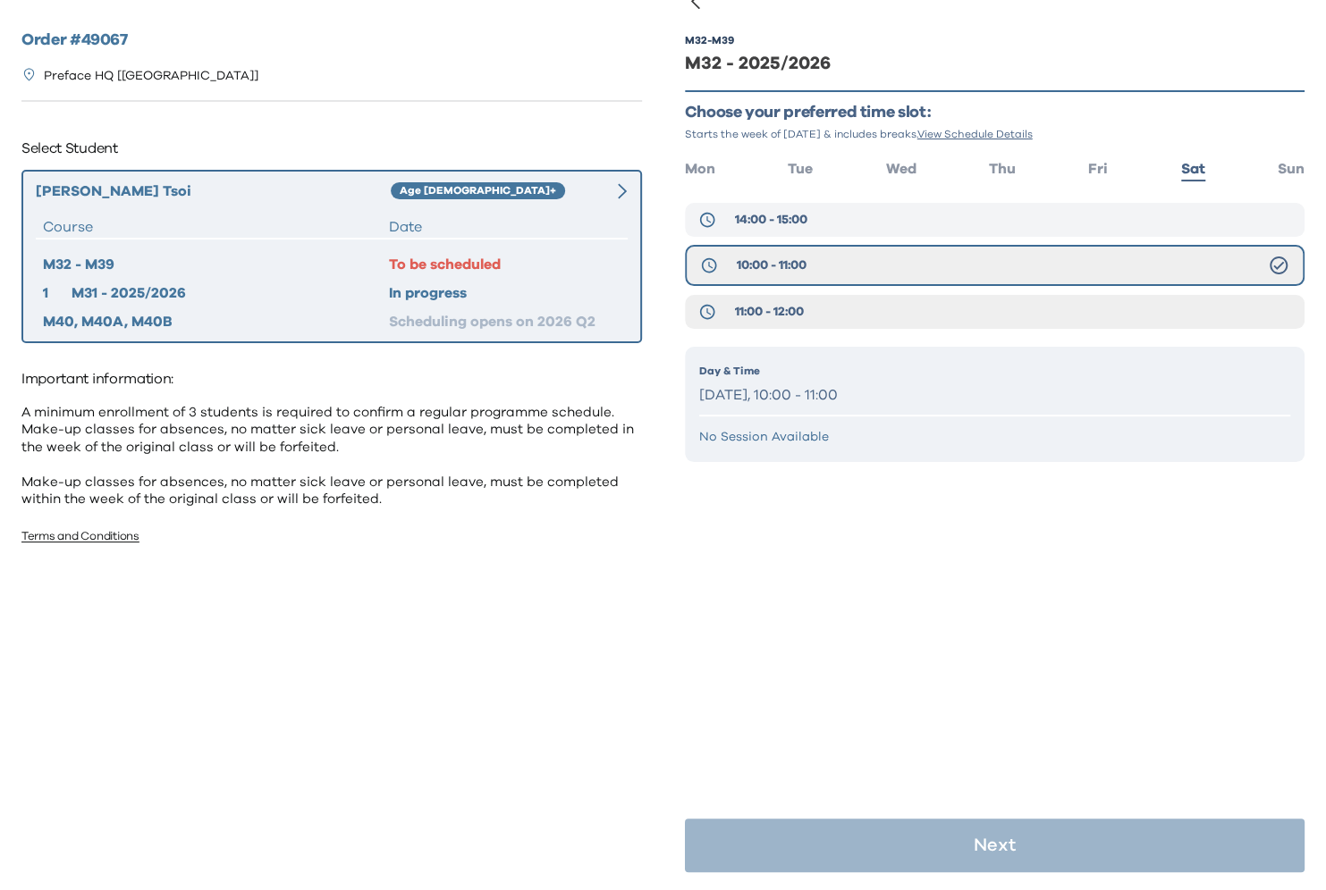
click at [780, 228] on span "14:00 - 15:00" at bounding box center [770, 220] width 72 height 18
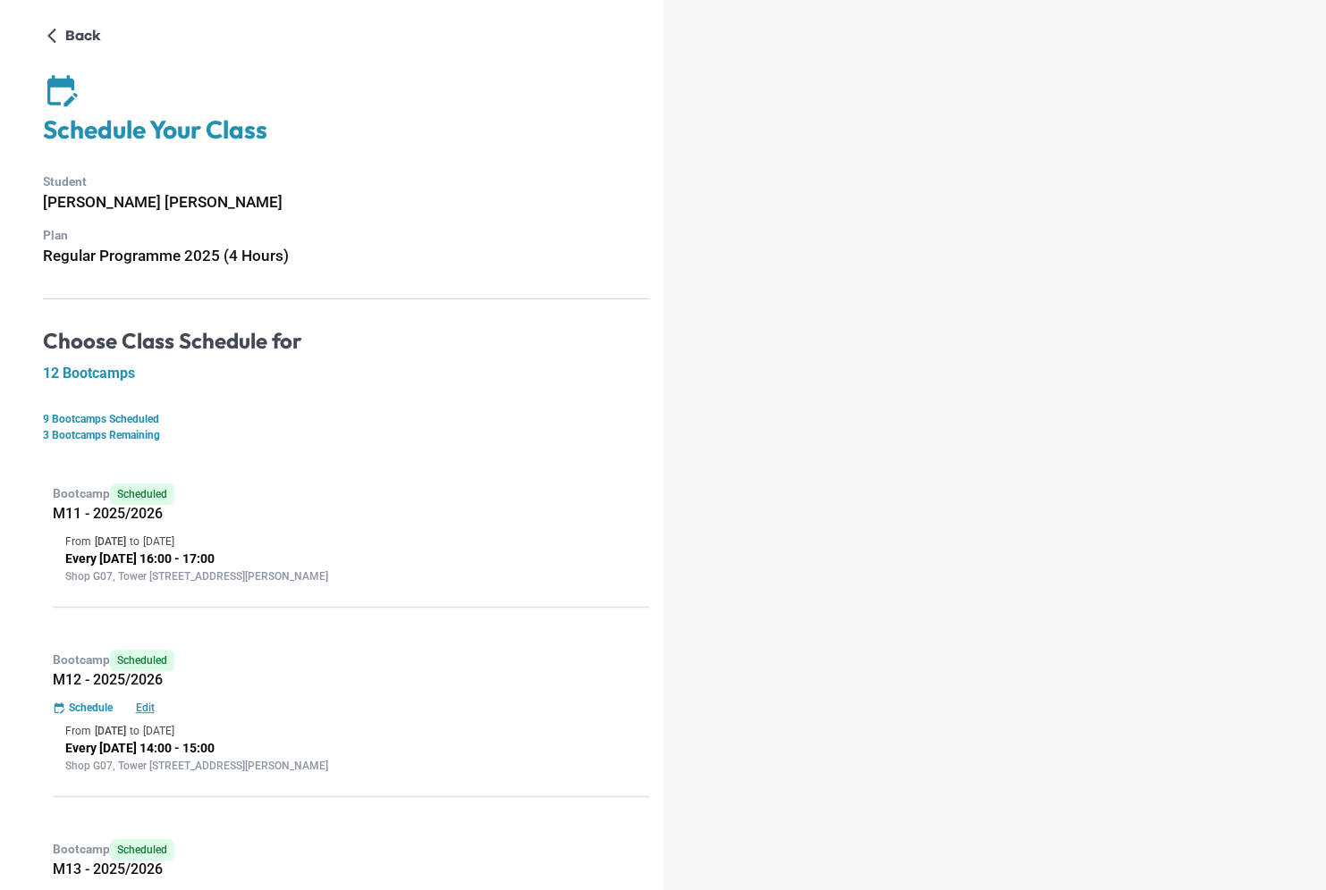
click at [523, 535] on div "From [DATE] to [DATE]" at bounding box center [350, 542] width 571 height 16
click at [468, 564] on p "Every Saturday 16:00 - 17:00" at bounding box center [350, 559] width 571 height 19
click at [383, 581] on p "Shop G07, Tower [STREET_ADDRESS][PERSON_NAME]" at bounding box center [350, 577] width 571 height 16
click at [190, 556] on p "Every Saturday 16:00 - 17:00" at bounding box center [350, 559] width 571 height 19
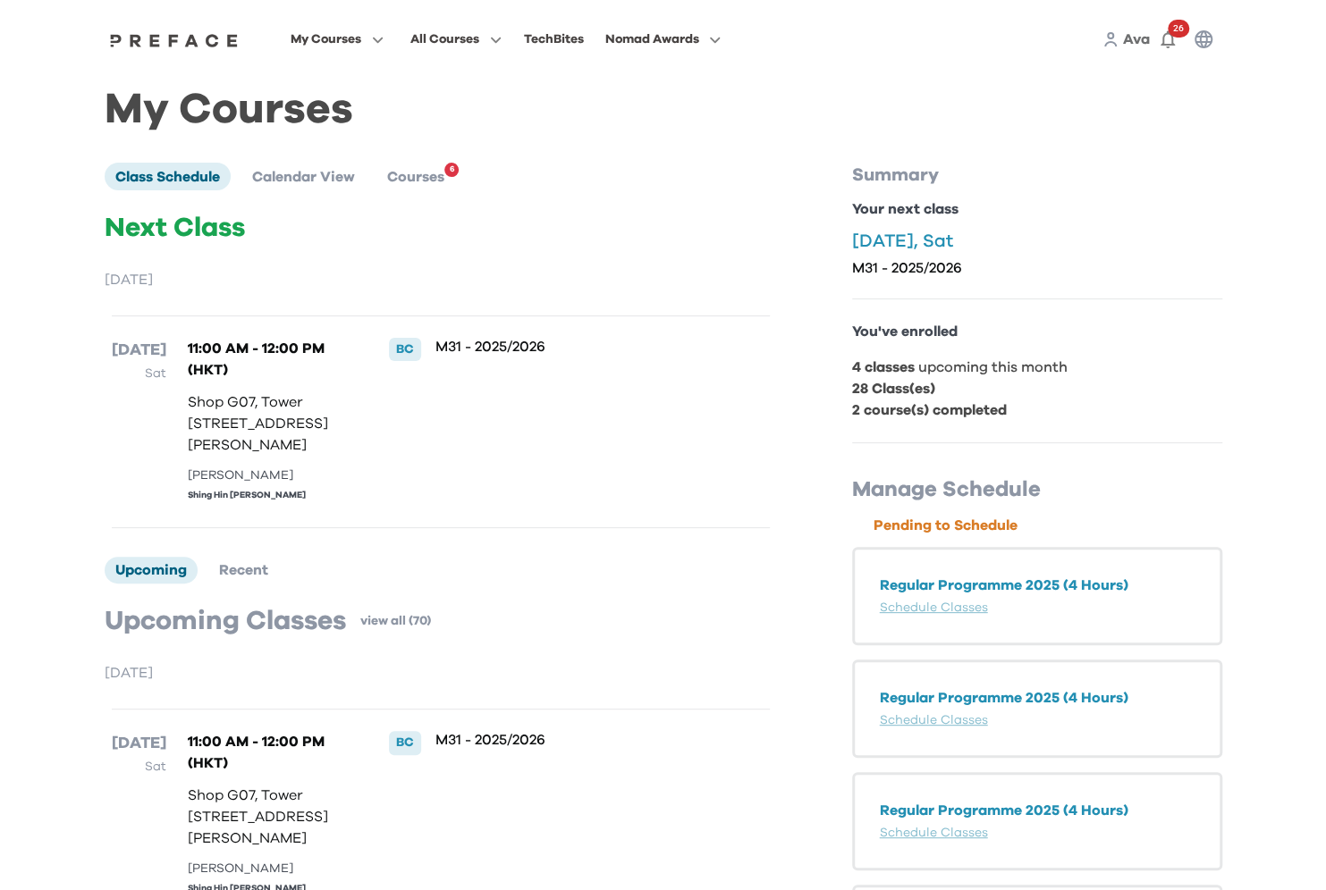
click at [319, 164] on li "Calendar View" at bounding box center [303, 176] width 124 height 27
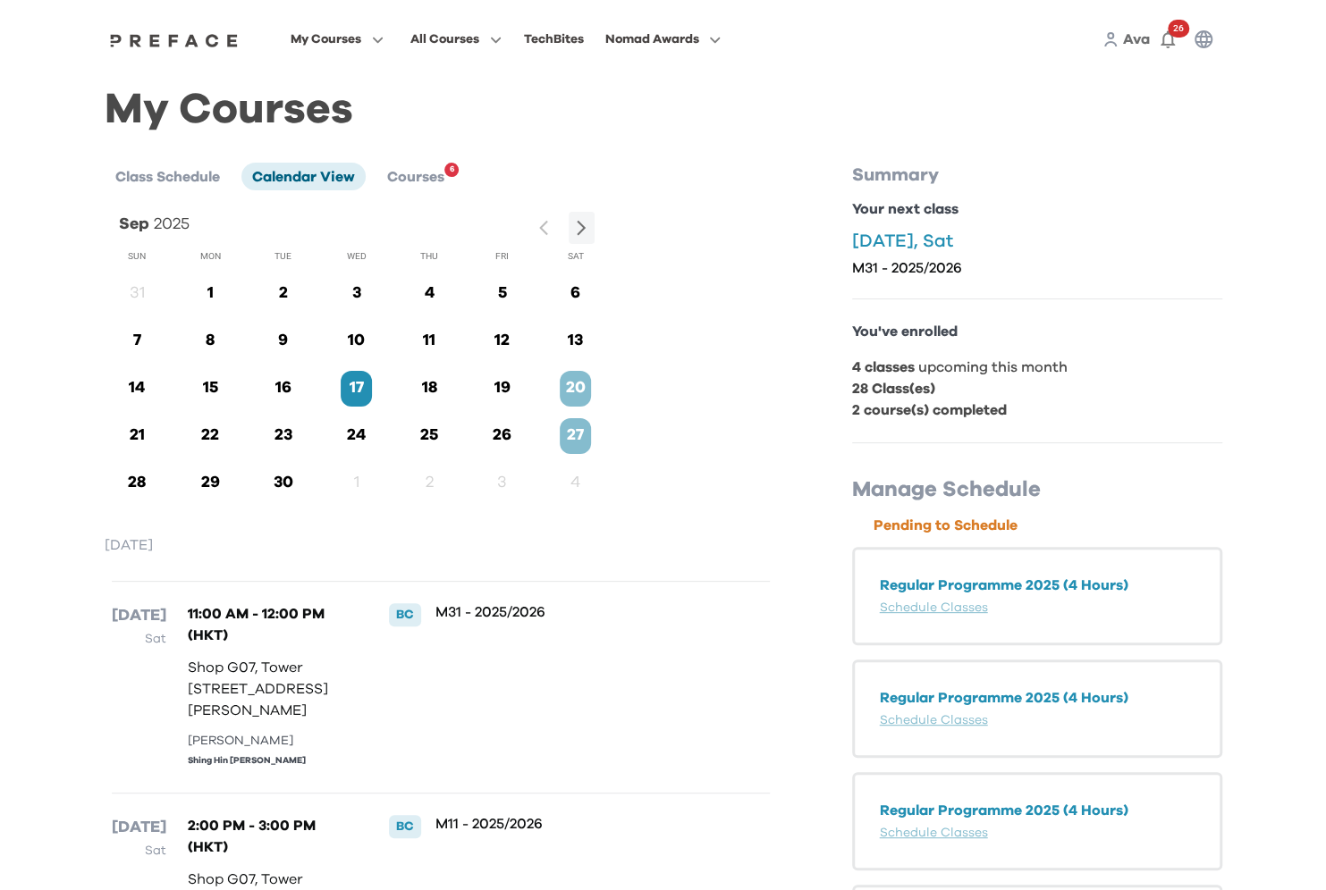
click at [583, 384] on p "20" at bounding box center [575, 388] width 31 height 24
click at [447, 180] on li "Courses 6" at bounding box center [415, 176] width 79 height 27
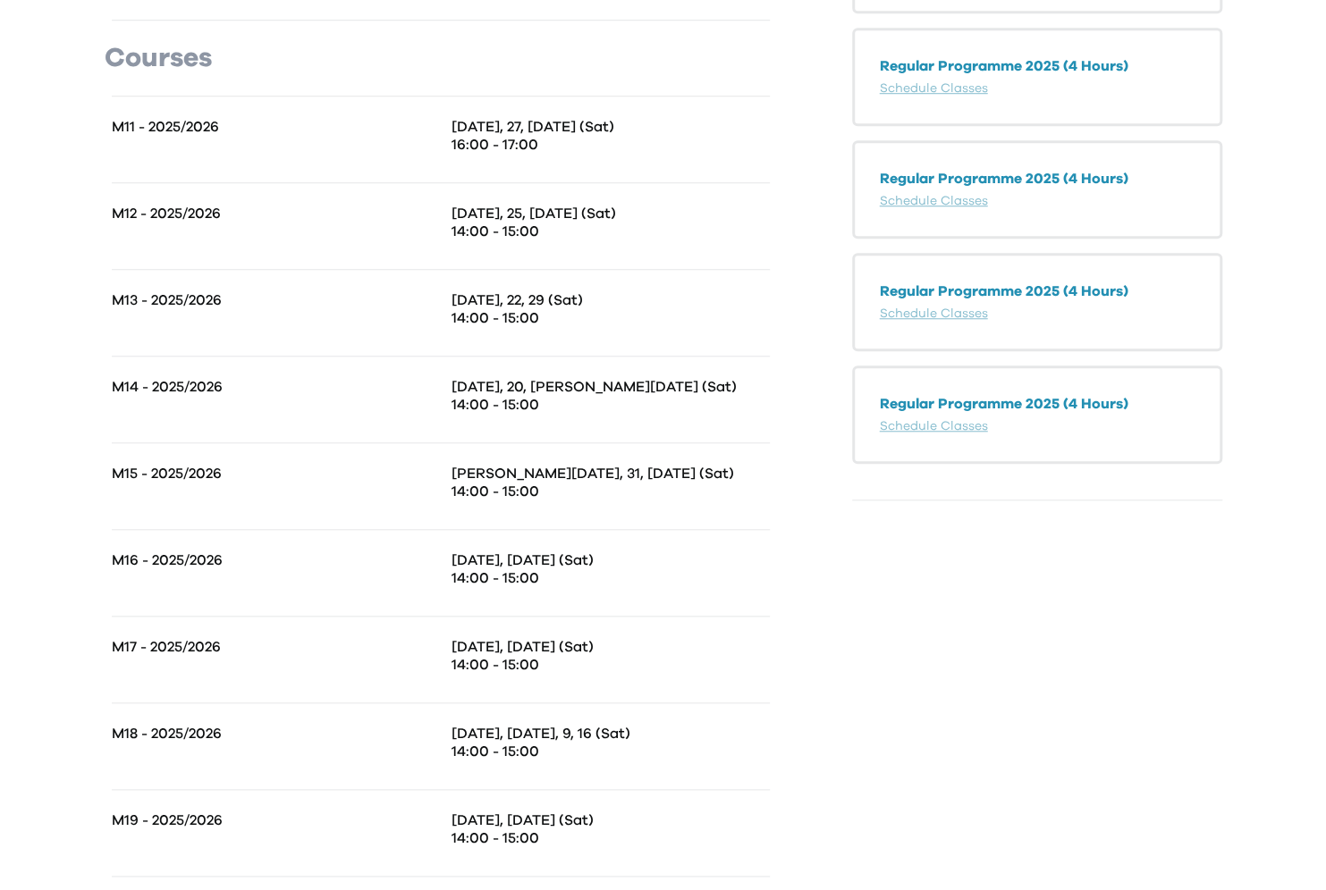
scroll to position [753, 0]
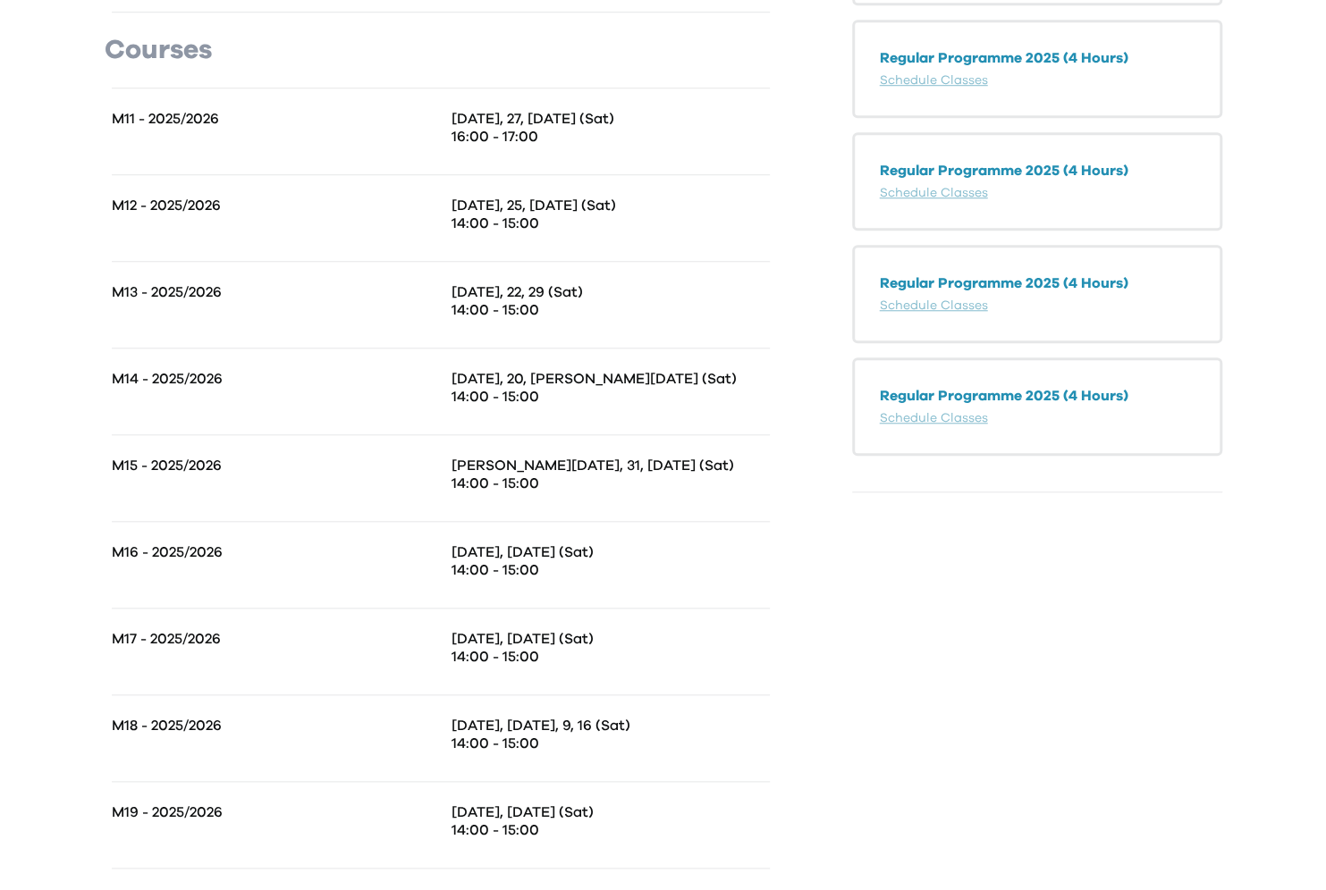
click at [597, 131] on p "16:00 - 17:00" at bounding box center [610, 137] width 318 height 18
click at [536, 118] on p "Sep 13, 20, 27, Oct 4 (Sat)" at bounding box center [610, 119] width 318 height 18
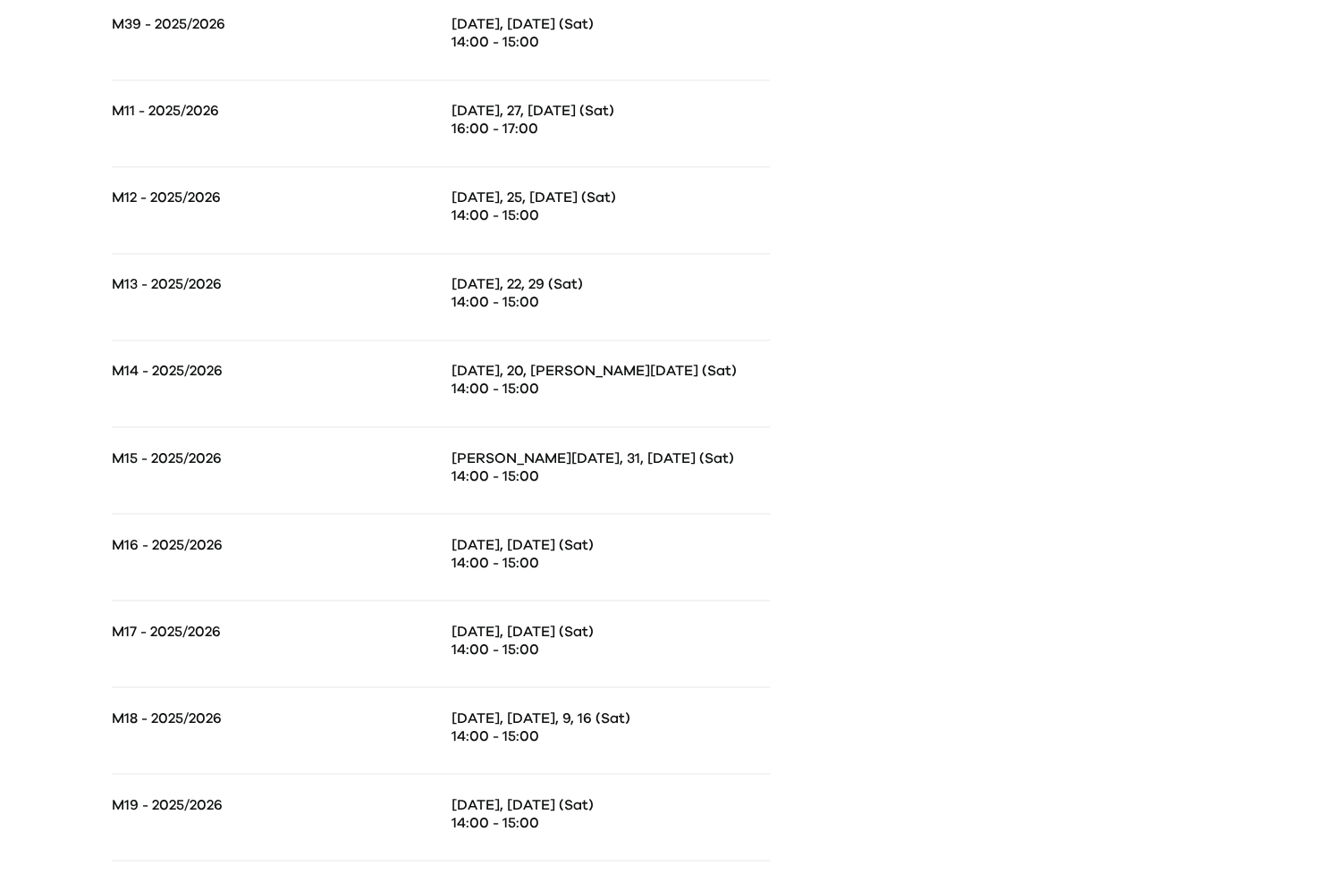
scroll to position [763, 0]
